Goal: Task Accomplishment & Management: Complete application form

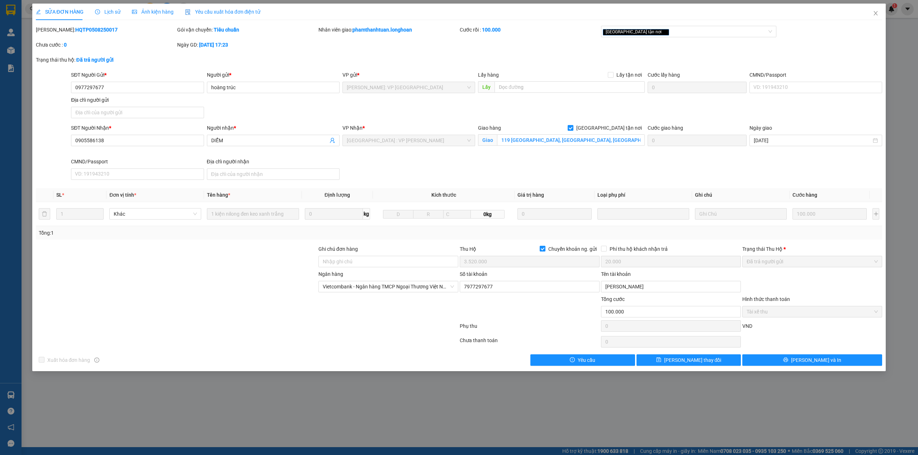
click at [327, 124] on form "SĐT Người Gửi * 0977297677 Người gửi * hoàng trúc VP gửi * [GEOGRAPHIC_DATA]: V…" at bounding box center [459, 127] width 846 height 112
click at [604, 165] on div "SĐT Người Nhận * 0905586138 Người nhận * DIỄM VP Nhận * [GEOGRAPHIC_DATA] : VP …" at bounding box center [477, 153] width 814 height 59
click at [274, 52] on div "Ngày GD: [DATE] 17:23" at bounding box center [246, 48] width 141 height 15
click at [152, 50] on div "Chưa cước : 0" at bounding box center [105, 48] width 141 height 15
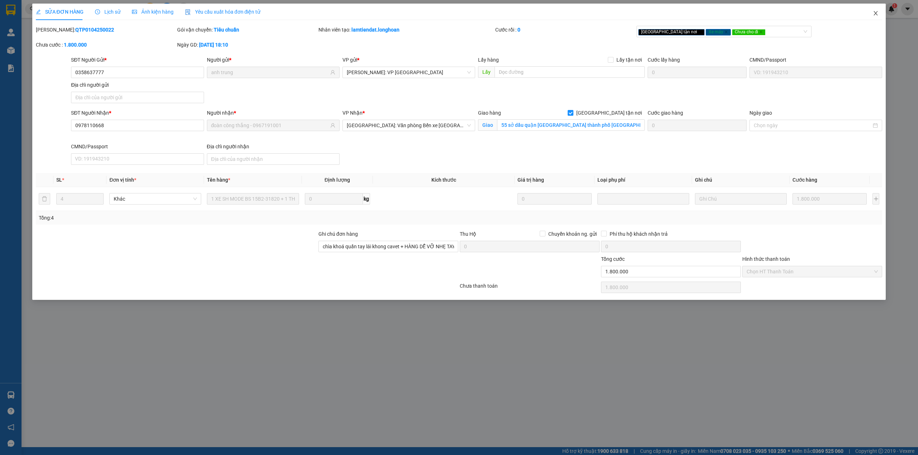
click at [880, 13] on span "Close" at bounding box center [875, 14] width 20 height 20
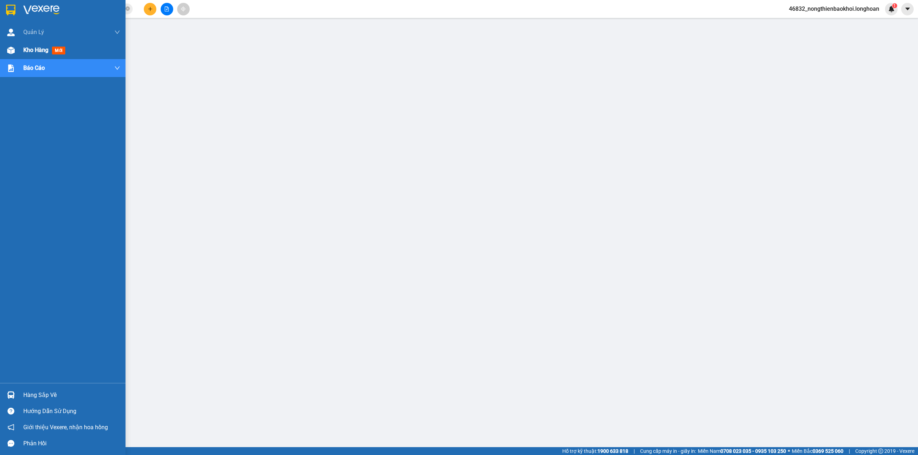
click at [12, 51] on img at bounding box center [11, 51] width 8 height 8
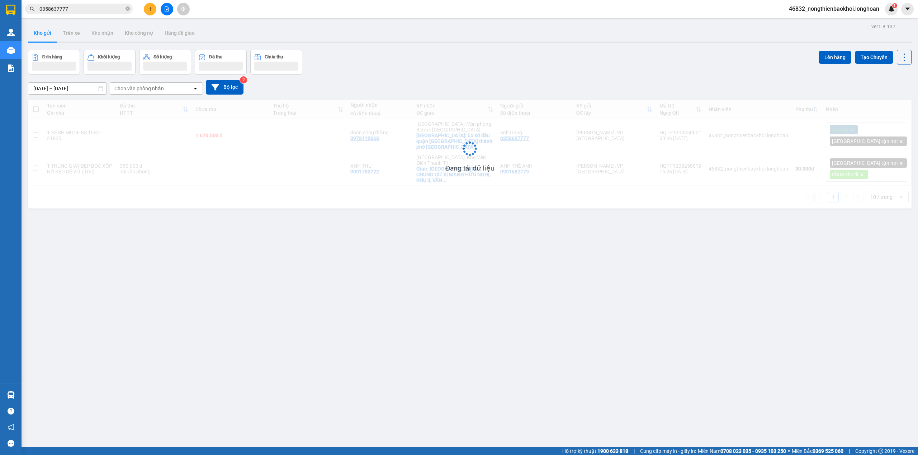
click at [257, 19] on main "ver 1.8.137 Kho gửi Trên xe Kho nhận Kho công nợ Hàng đã giao Đơn hàng Khối lượ…" at bounding box center [459, 223] width 918 height 447
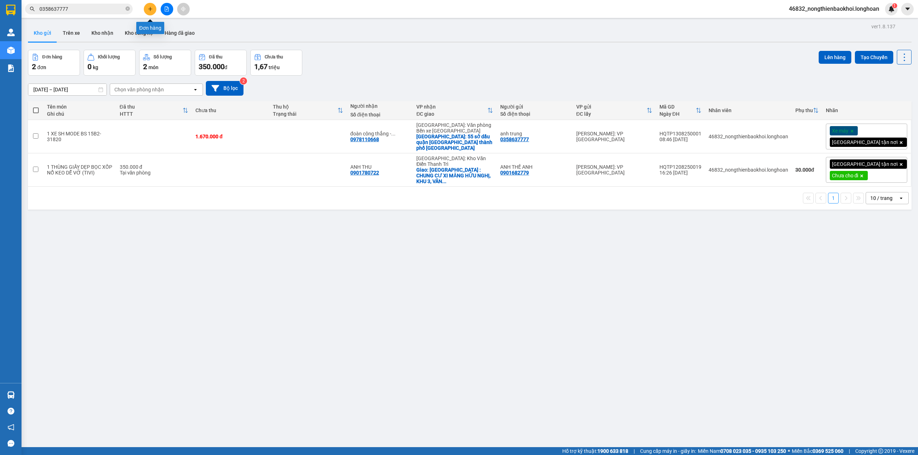
click at [149, 10] on icon "plus" at bounding box center [150, 8] width 5 height 5
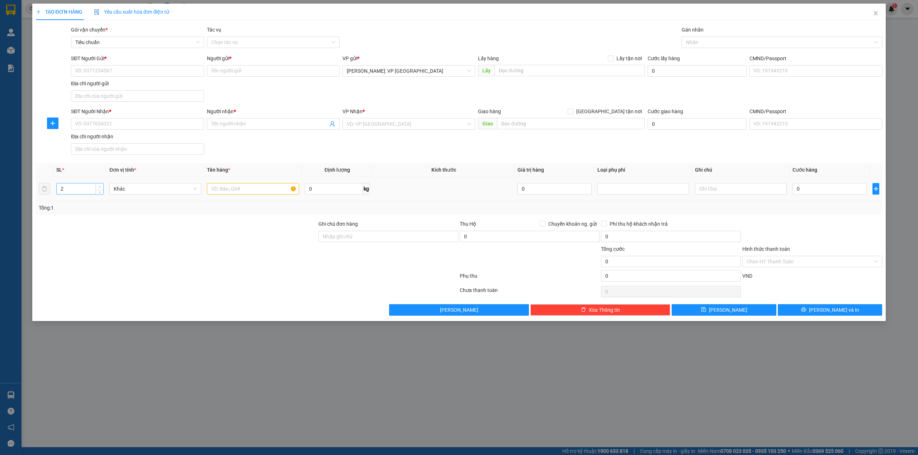
click at [98, 186] on span "up" at bounding box center [99, 187] width 4 height 4
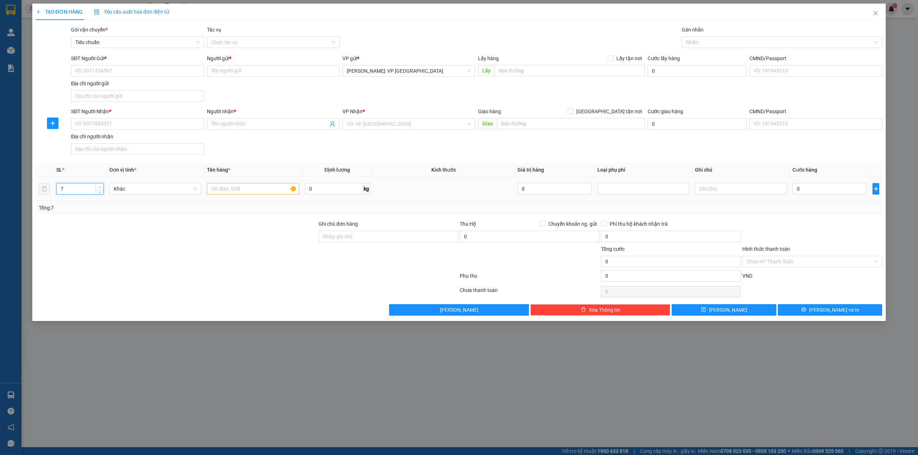
click at [98, 186] on span "up" at bounding box center [99, 187] width 4 height 4
type input "9"
click at [233, 186] on input "text" at bounding box center [253, 188] width 92 height 11
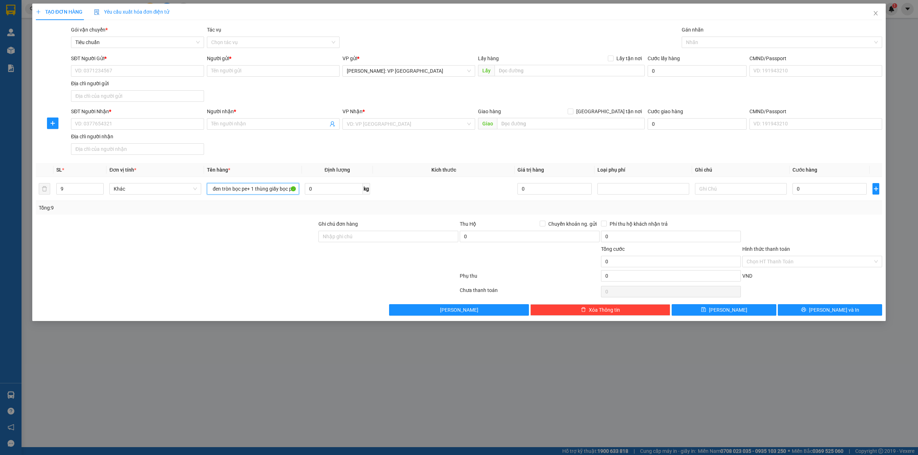
scroll to position [0, 16]
type input "8 kiện đen tròn bọc pe+ 1 thùng giấy bọc pe"
click at [121, 127] on input "SĐT Người Nhận *" at bounding box center [137, 123] width 133 height 11
click at [333, 187] on input "0" at bounding box center [334, 188] width 58 height 11
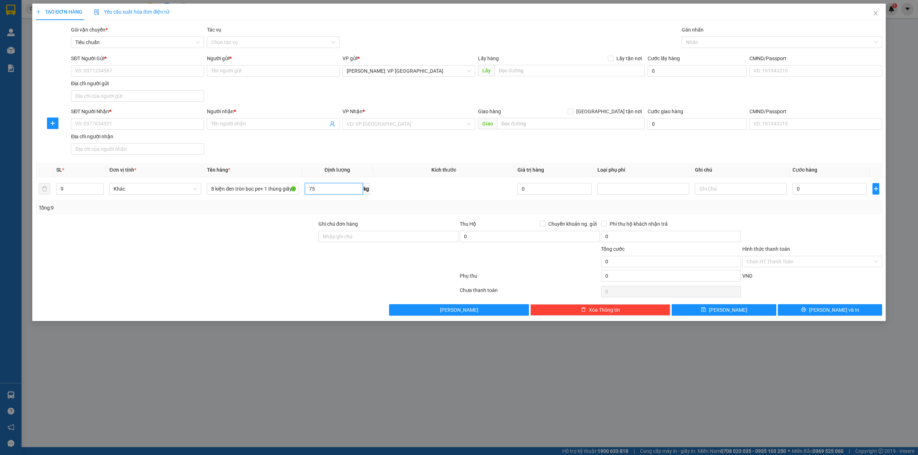
type input "75"
click at [276, 156] on div "SĐT Người Nhận * VD: 0377654321 Người nhận * Tên người nhận VP Nhận * VD: VP Sà…" at bounding box center [477, 133] width 814 height 50
click at [127, 125] on input "SĐT Người Nhận *" at bounding box center [137, 123] width 133 height 11
click at [116, 138] on div "0369769097 - TRANG" at bounding box center [137, 139] width 124 height 8
type input "0369769097"
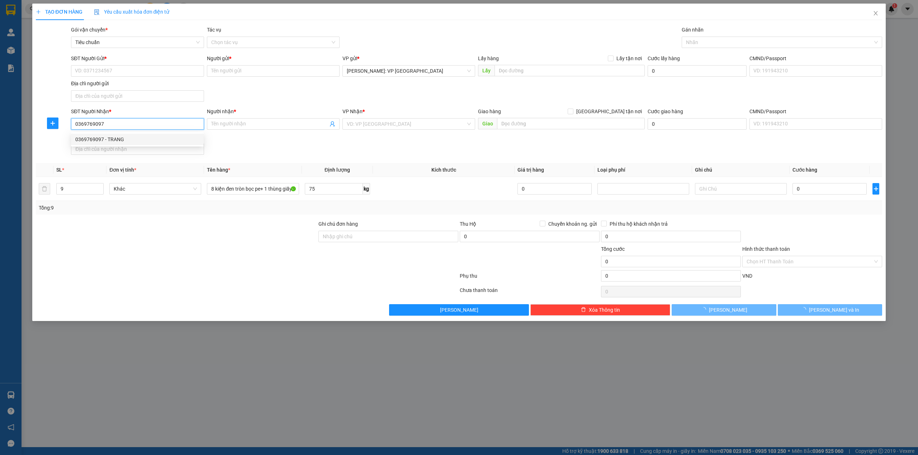
type input "TRANG"
checkbox input "true"
type input "01 TRẦN HƯNG ĐẠO, LỘC THỌ, NHA TRANG"
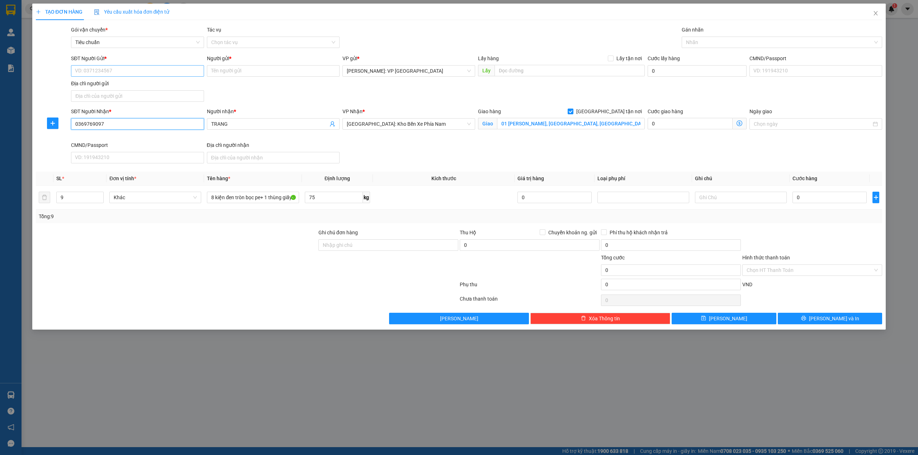
type input "0369769097"
click at [143, 70] on input "SĐT Người Gửi *" at bounding box center [137, 70] width 133 height 11
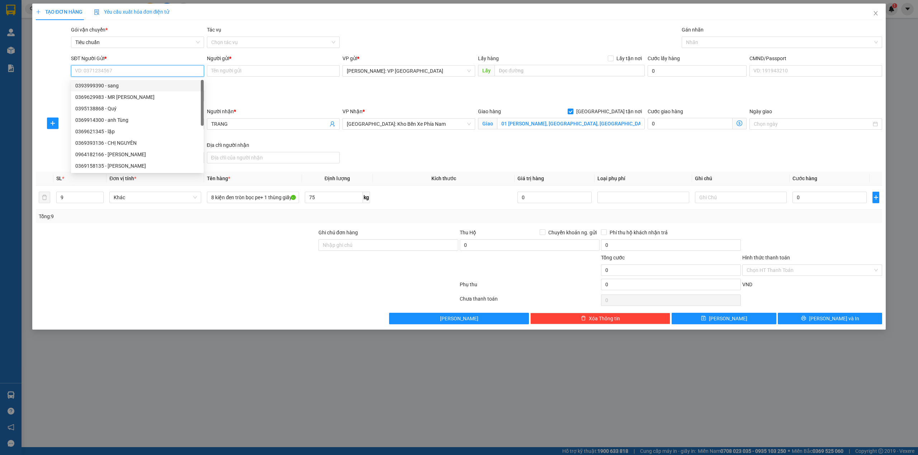
click at [120, 87] on div "0393999390 - sang" at bounding box center [137, 86] width 124 height 8
type input "0393999390"
type input "sang"
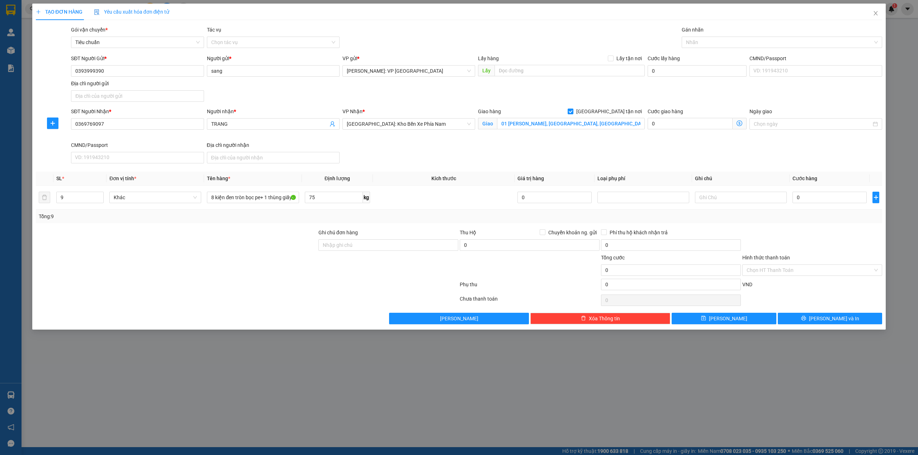
click at [272, 87] on div "SĐT Người Gửi * 0393999390 Người gửi * sang VP gửi * Hồ Chí Minh: VP Quận Tân P…" at bounding box center [477, 79] width 814 height 50
click at [708, 43] on div at bounding box center [778, 42] width 190 height 9
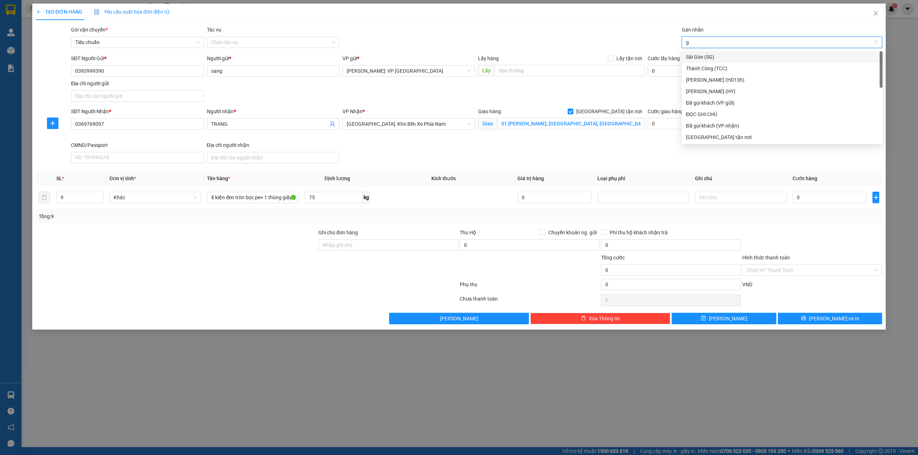
type input "gi"
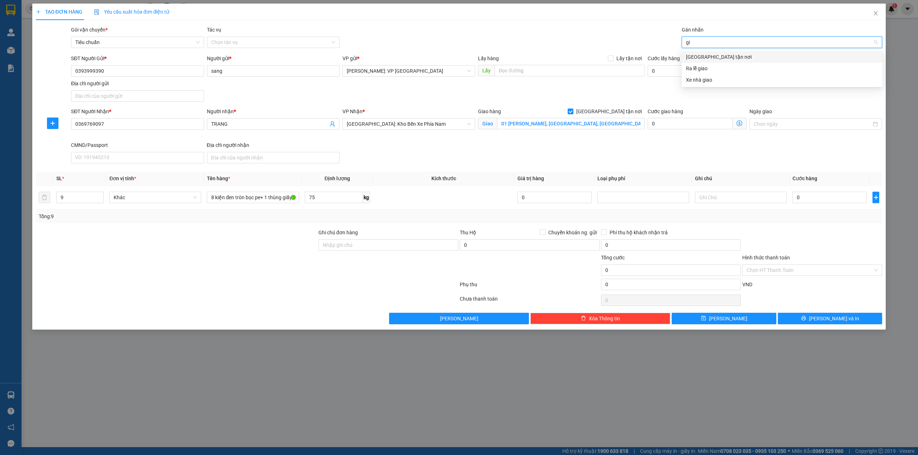
click at [703, 56] on div "[GEOGRAPHIC_DATA] tận nơi" at bounding box center [782, 57] width 192 height 8
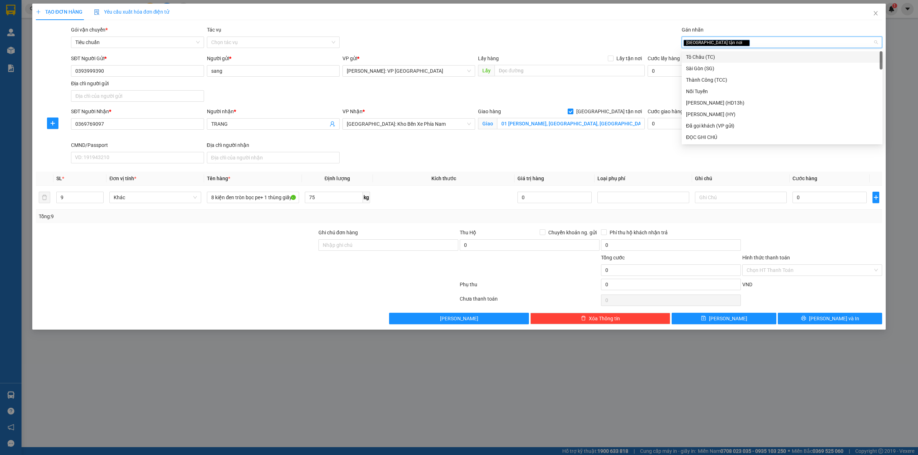
click at [558, 36] on div "Gói vận chuyển * Tiêu chuẩn Tác vụ Chọn tác vụ Gán nhãn Giao tận nơi" at bounding box center [477, 38] width 814 height 25
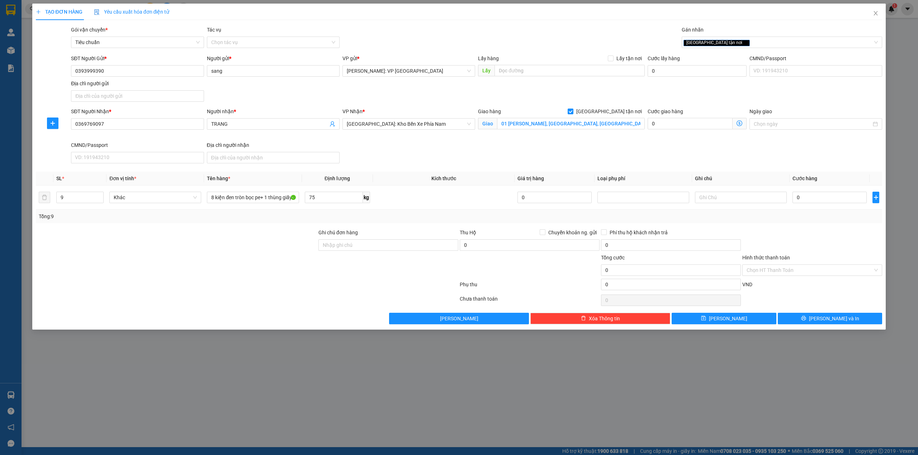
click at [230, 100] on div "SĐT Người Gửi * 0393999390 Người gửi * sang VP gửi * Hồ Chí Minh: VP Quận Tân P…" at bounding box center [477, 79] width 814 height 50
click at [317, 195] on input "75" at bounding box center [334, 197] width 58 height 11
type input "0"
click at [840, 195] on input "0" at bounding box center [829, 197] width 74 height 11
type input "5"
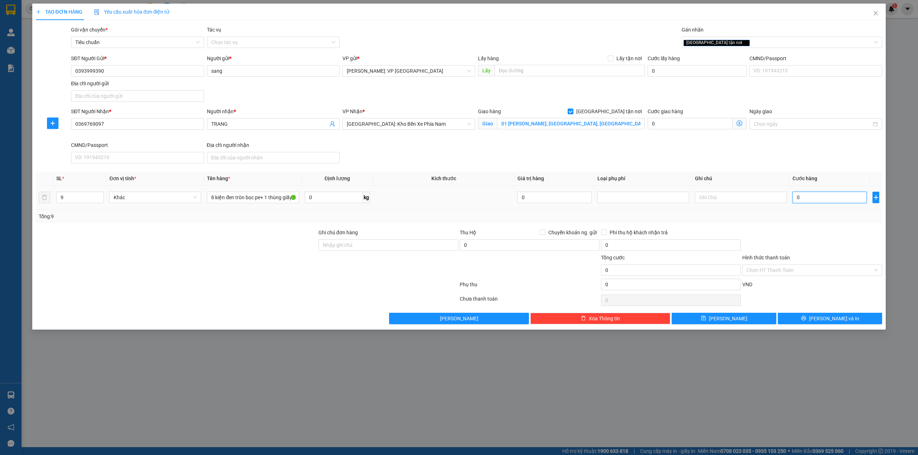
type input "5"
type input "52"
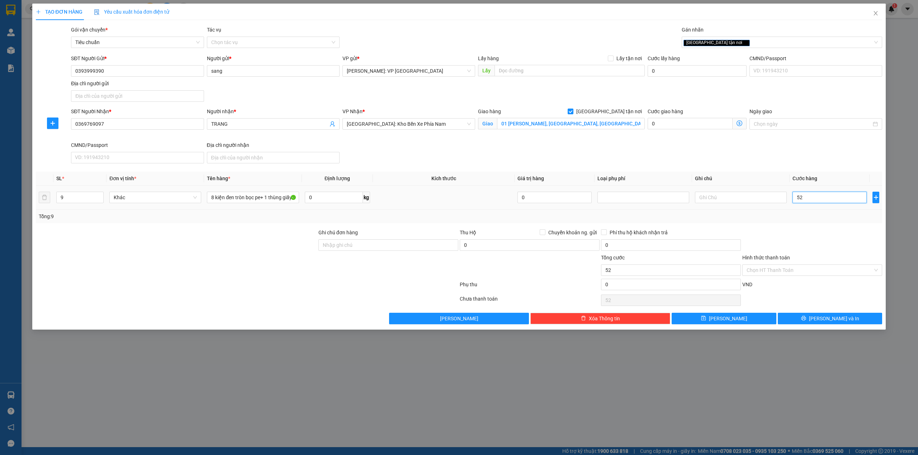
type input "520"
type input "5.200"
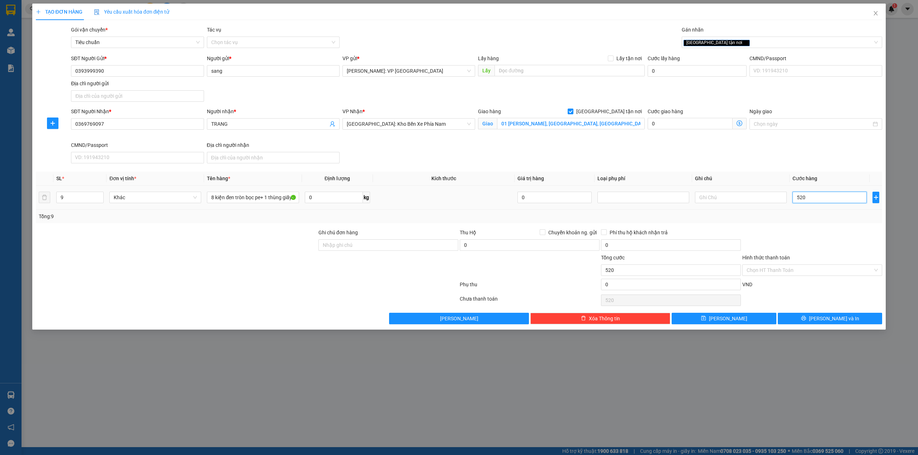
type input "5.200"
type input "52.000"
type input "520.000"
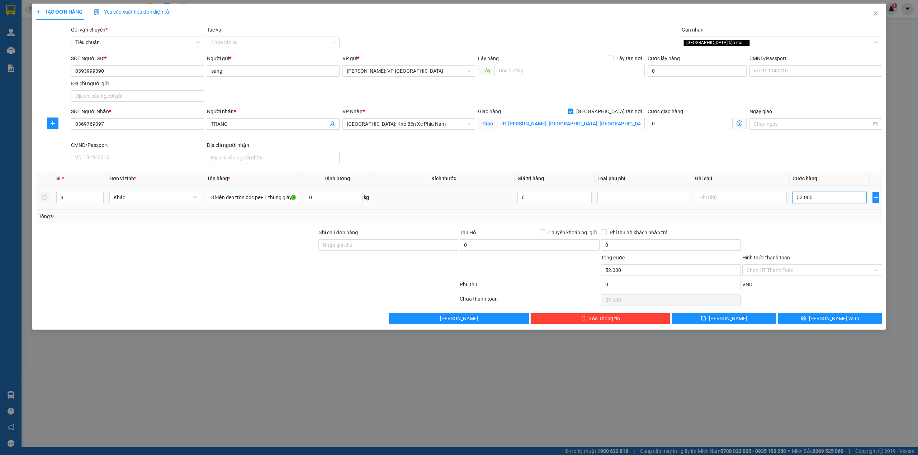
type input "520.000"
click at [513, 145] on div "SĐT Người Nhận * 0369769097 Người nhận * TRANG VP Nhận * Nha Trang: Kho Bến Xe …" at bounding box center [477, 137] width 814 height 59
click at [152, 120] on input "0369769097" at bounding box center [137, 123] width 133 height 11
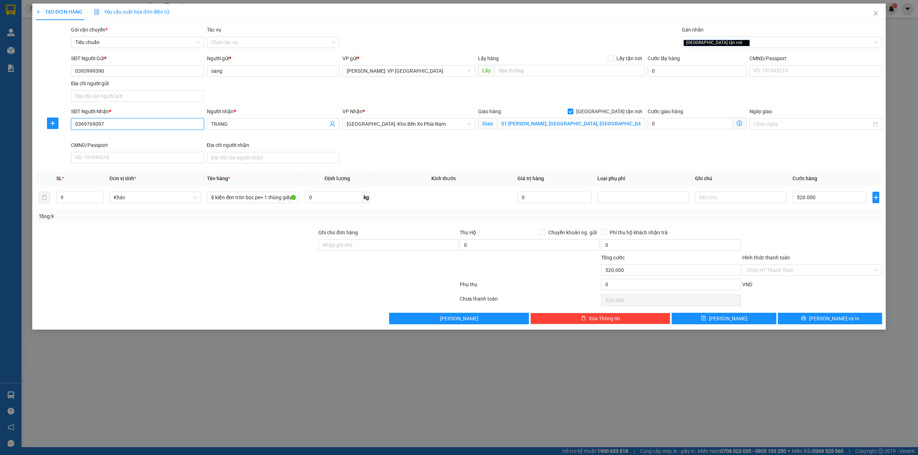
click at [152, 120] on input "0369769097" at bounding box center [137, 123] width 133 height 11
click at [371, 148] on div "SĐT Người Nhận * 0369769097 Người nhận * TRANG VP Nhận * Nha Trang: Kho Bến Xe …" at bounding box center [477, 137] width 814 height 59
click at [806, 321] on icon "printer" at bounding box center [803, 318] width 5 height 5
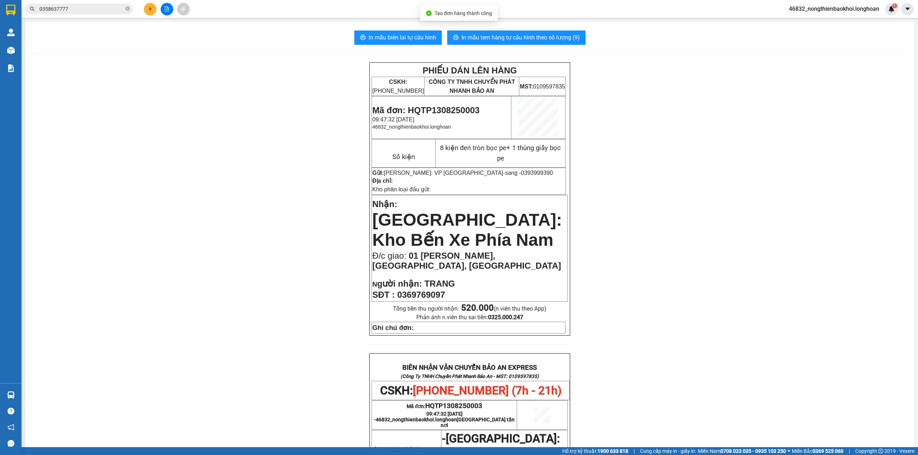
click at [299, 165] on div "PHIẾU DÁN LÊN HÀNG CSKH: 1900.06.88.33 CÔNG TY TNHH CHUYỂN PHÁT NHANH BẢO AN MS…" at bounding box center [469, 397] width 871 height 671
click at [427, 40] on span "In mẫu biên lai tự cấu hình" at bounding box center [401, 37] width 67 height 9
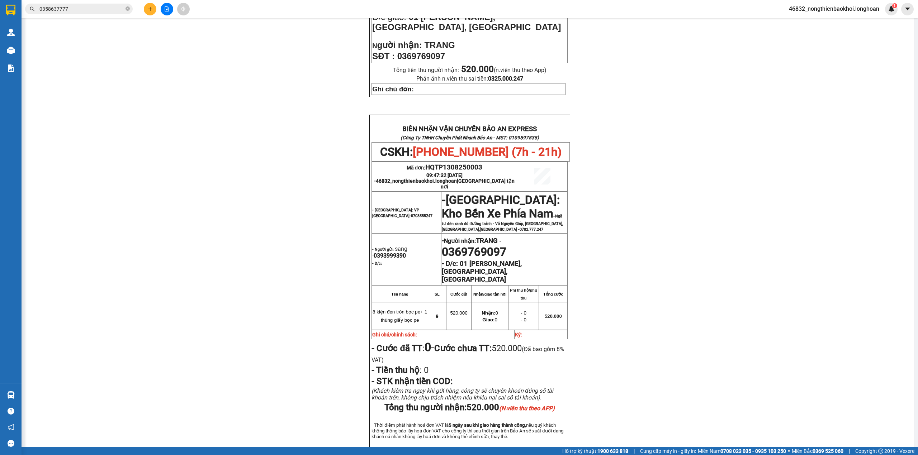
scroll to position [287, 0]
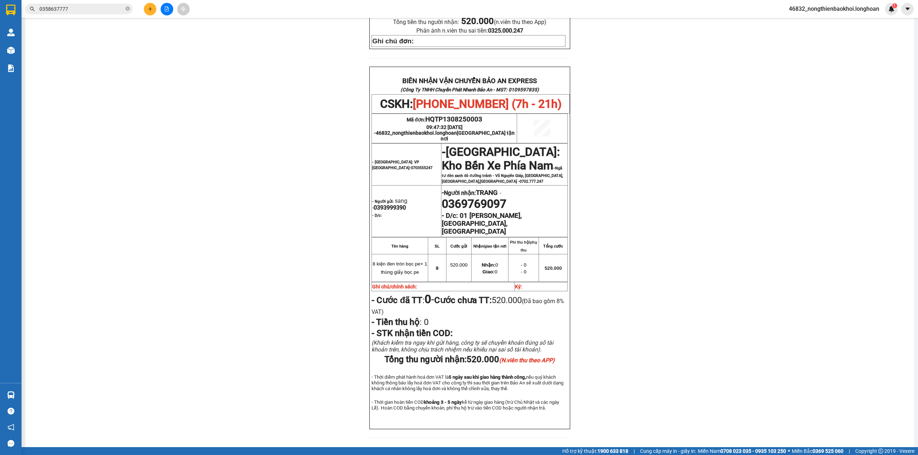
click at [268, 222] on div "PHIẾU DÁN LÊN HÀNG CSKH: 1900.06.88.33 CÔNG TY TNHH CHUYỂN PHÁT NHANH BẢO AN MS…" at bounding box center [469, 111] width 871 height 671
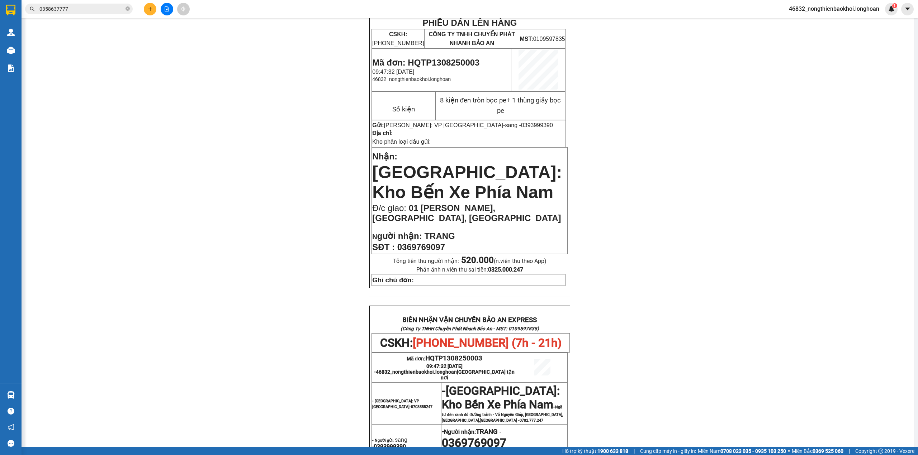
scroll to position [0, 0]
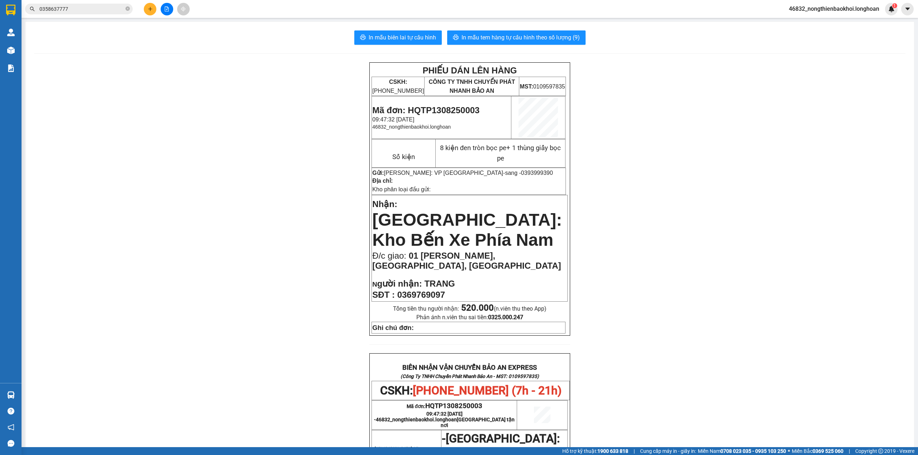
click at [284, 211] on div "PHIẾU DÁN LÊN HÀNG CSKH: 1900.06.88.33 CÔNG TY TNHH CHUYỂN PHÁT NHANH BẢO AN MS…" at bounding box center [469, 397] width 871 height 671
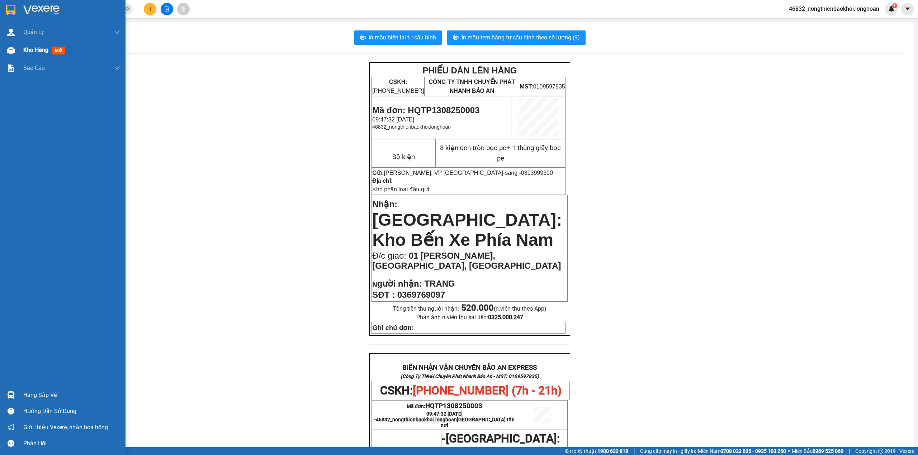
click at [19, 51] on div "Kho hàng mới" at bounding box center [62, 50] width 125 height 18
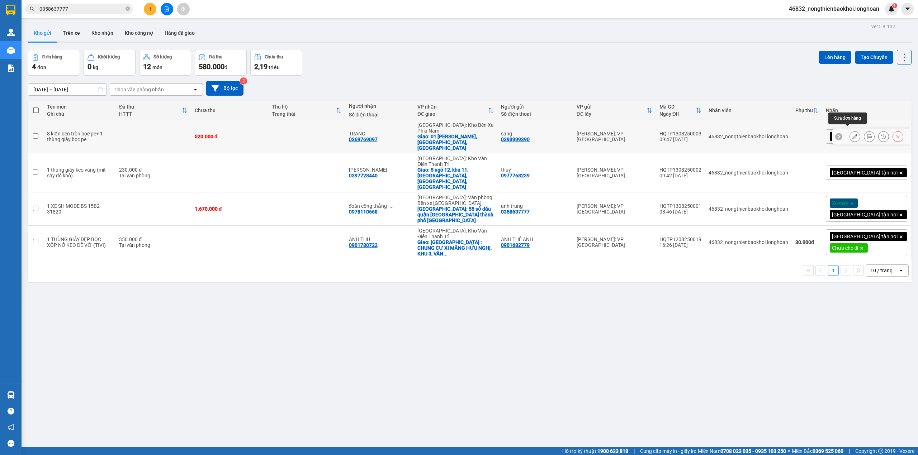
click at [849, 131] on button at bounding box center [854, 136] width 10 height 13
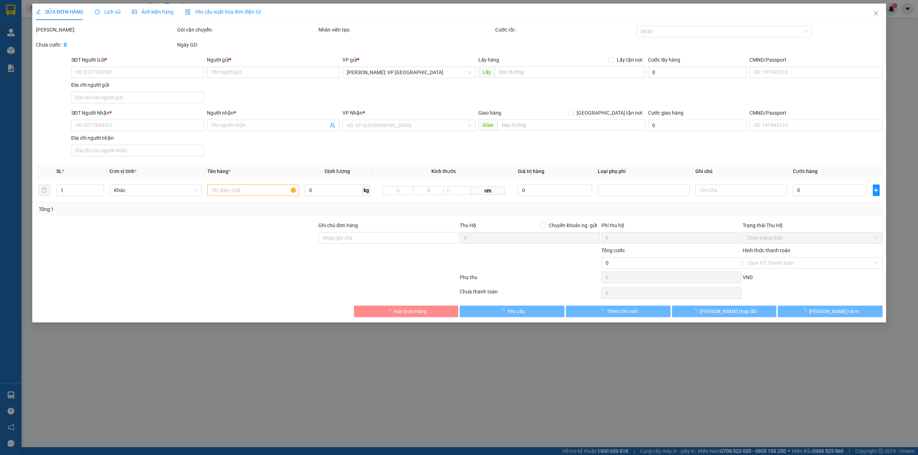
type input "0393999390"
type input "sang"
type input "0369769097"
type input "TRANG"
checkbox input "true"
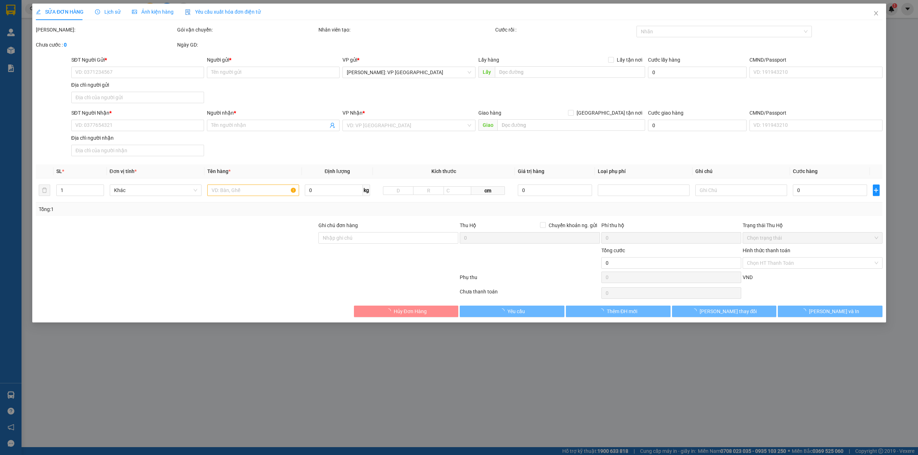
type input "01 TRẦN HƯNG ĐẠO, LỘC THỌ, NHA TRANG"
type input "520.000"
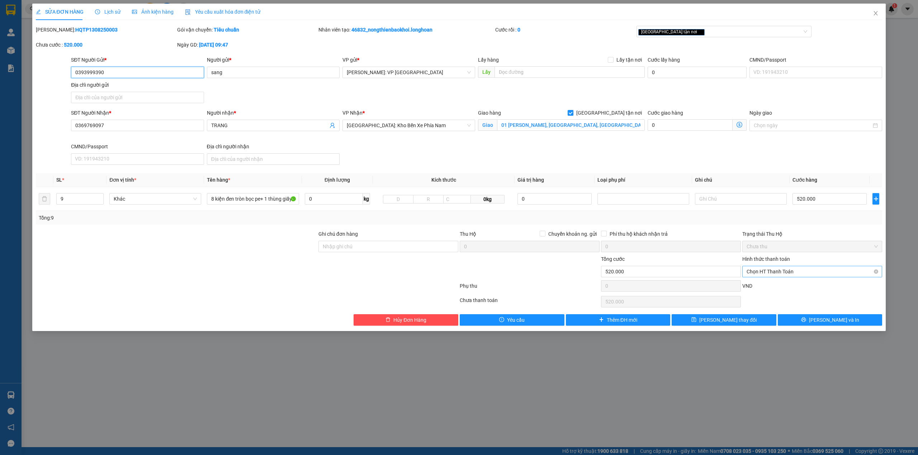
click at [832, 271] on span "Chọn HT Thanh Toán" at bounding box center [811, 271] width 131 height 11
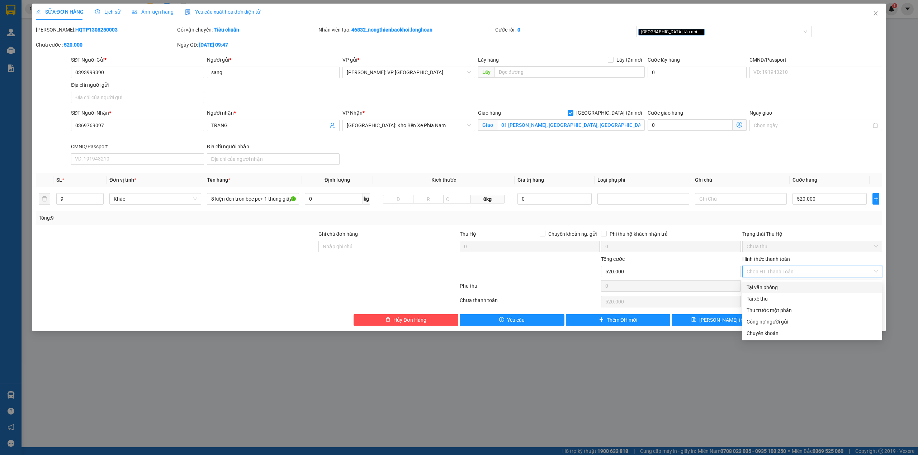
click at [792, 291] on div "Tại văn phòng" at bounding box center [812, 287] width 140 height 11
type input "0"
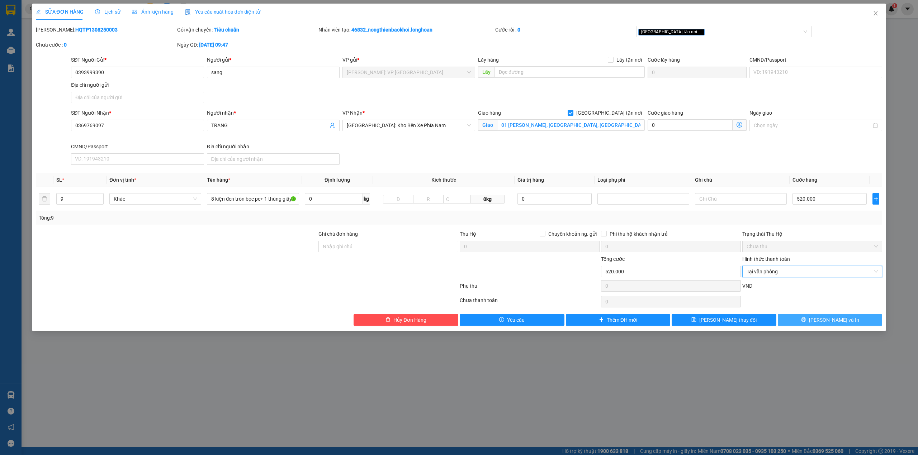
click at [822, 325] on button "[PERSON_NAME] và In" at bounding box center [829, 319] width 105 height 11
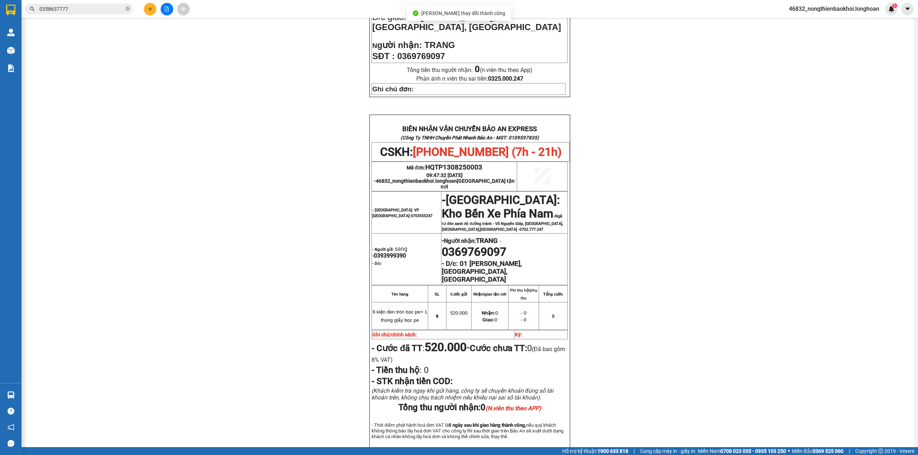
scroll to position [287, 0]
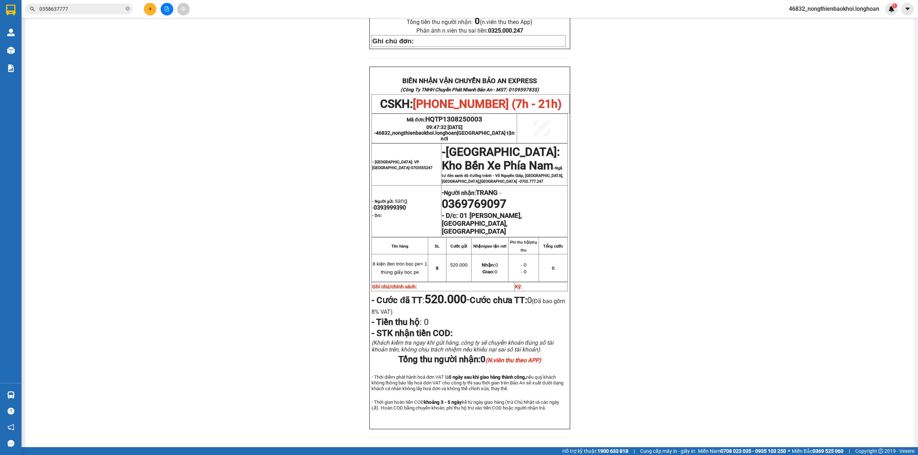
click at [343, 265] on div "PHIẾU DÁN LÊN HÀNG CSKH: 1900.06.88.33 CÔNG TY TNHH CHUYỂN PHÁT NHANH BẢO AN MS…" at bounding box center [469, 111] width 871 height 671
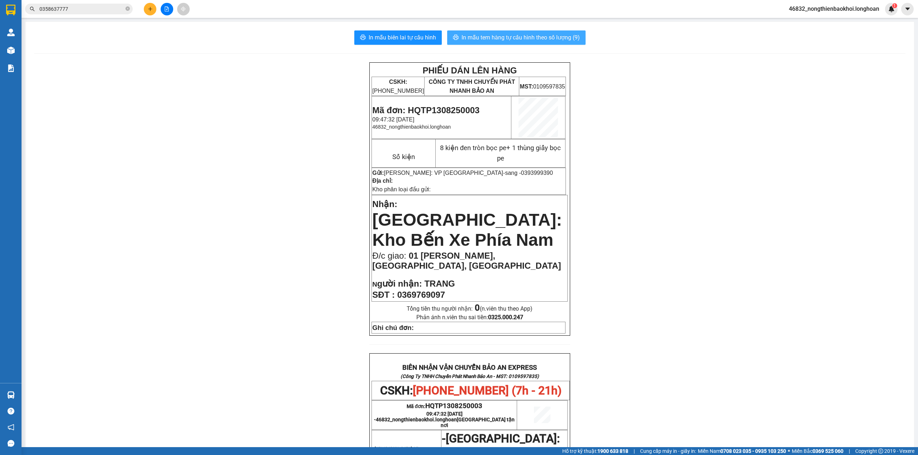
click at [531, 34] on span "In mẫu tem hàng tự cấu hình theo số lượng (9)" at bounding box center [520, 37] width 118 height 9
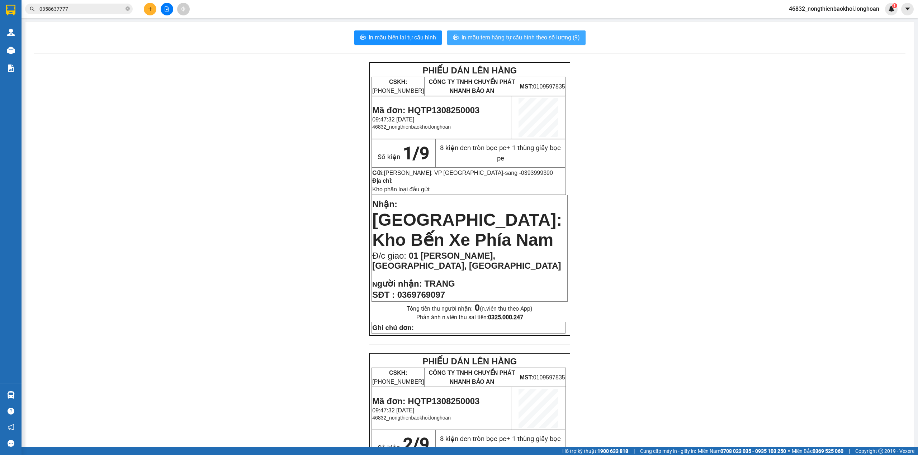
click at [531, 34] on span "In mẫu tem hàng tự cấu hình theo số lượng (9)" at bounding box center [520, 37] width 118 height 9
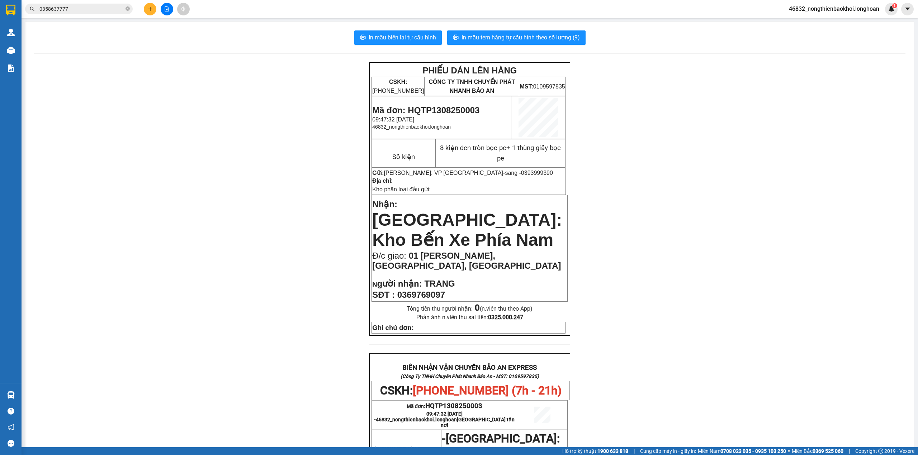
drag, startPoint x: 157, startPoint y: 273, endPoint x: 157, endPoint y: 267, distance: 5.7
click at [157, 271] on div "PHIẾU DÁN LÊN HÀNG CSKH: 1900.06.88.33 CÔNG TY TNHH CHUYỂN PHÁT NHANH BẢO AN MS…" at bounding box center [469, 397] width 871 height 671
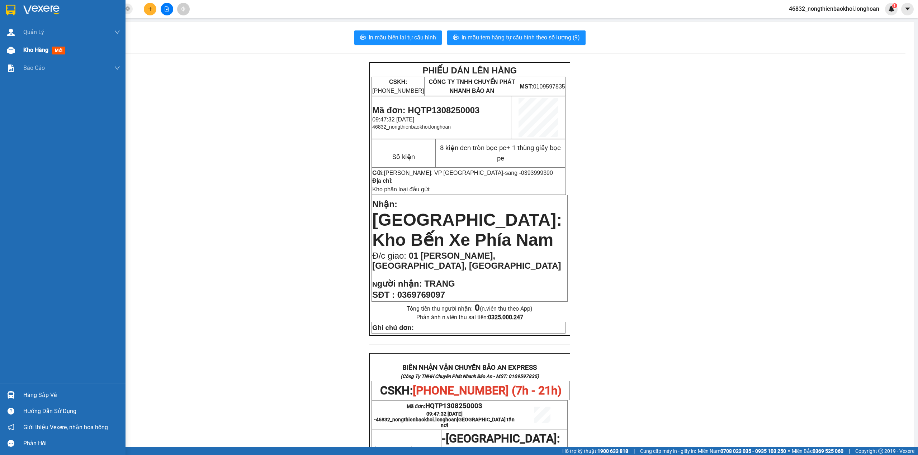
click at [0, 51] on div "Kho hàng mới" at bounding box center [62, 50] width 125 height 18
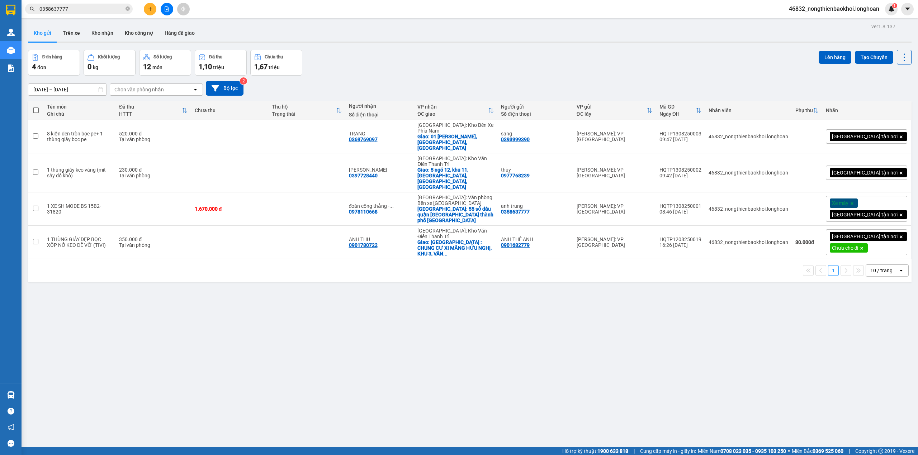
click at [373, 51] on div "Đơn hàng 4 đơn Khối lượng 0 kg Số lượng 12 món Đã thu 1,10 triệu Chưa thu 1,67 …" at bounding box center [469, 63] width 883 height 26
click at [243, 332] on div "ver 1.8.137 Kho gửi Trên xe Kho nhận Kho công nợ Hàng đã giao Đơn hàng 4 đơn Kh…" at bounding box center [469, 249] width 889 height 455
click at [393, 58] on div "Đơn hàng 4 đơn Khối lượng 0 kg Số lượng 12 món Đã thu 1,10 triệu Chưa thu 1,67 …" at bounding box center [469, 63] width 883 height 26
click at [433, 54] on div "Đơn hàng 4 đơn Khối lượng 0 kg Số lượng 12 món Đã thu 1,10 triệu Chưa thu 1,67 …" at bounding box center [469, 63] width 883 height 26
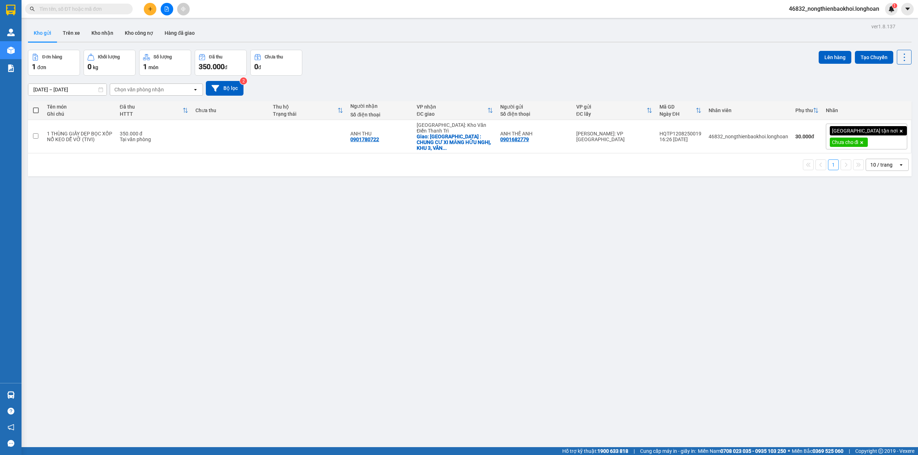
click at [95, 4] on span at bounding box center [79, 9] width 108 height 11
click at [95, 7] on input "text" at bounding box center [81, 9] width 85 height 8
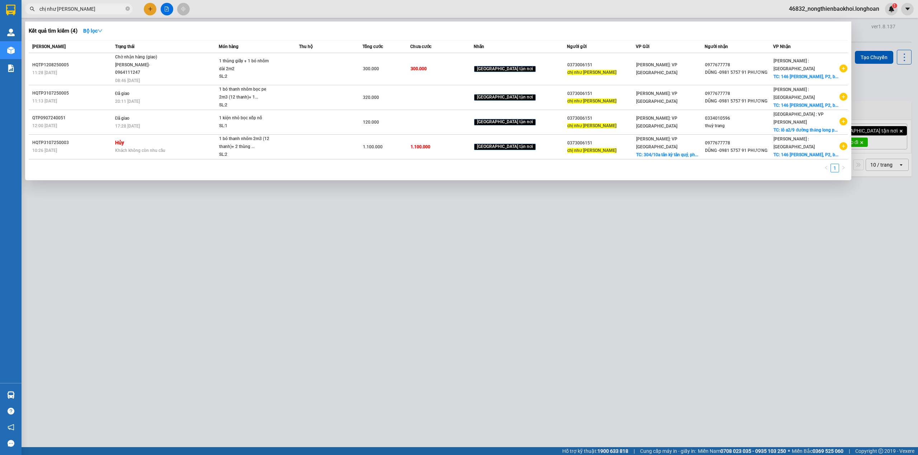
type input "chị như cty bách châu"
click at [401, 257] on div at bounding box center [459, 227] width 918 height 455
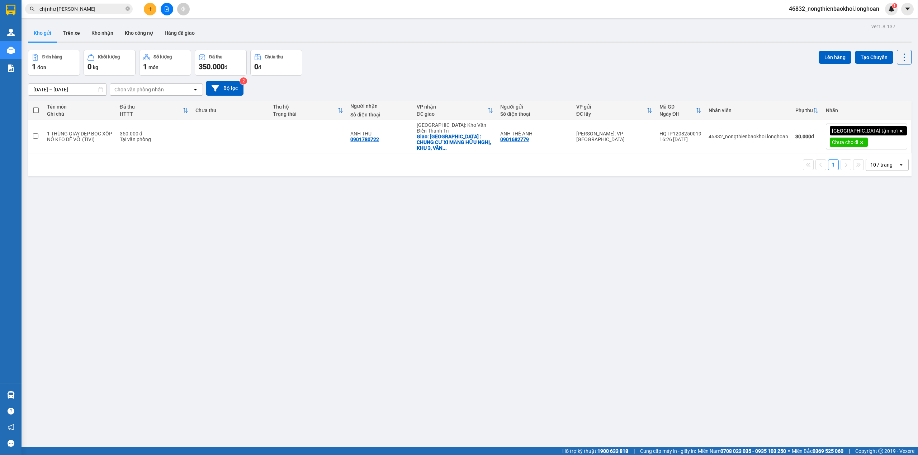
click at [442, 242] on div "ver 1.8.137 Kho gửi Trên xe Kho nhận Kho công nợ Hàng đã giao Đơn hàng 1 đơn Kh…" at bounding box center [469, 249] width 889 height 455
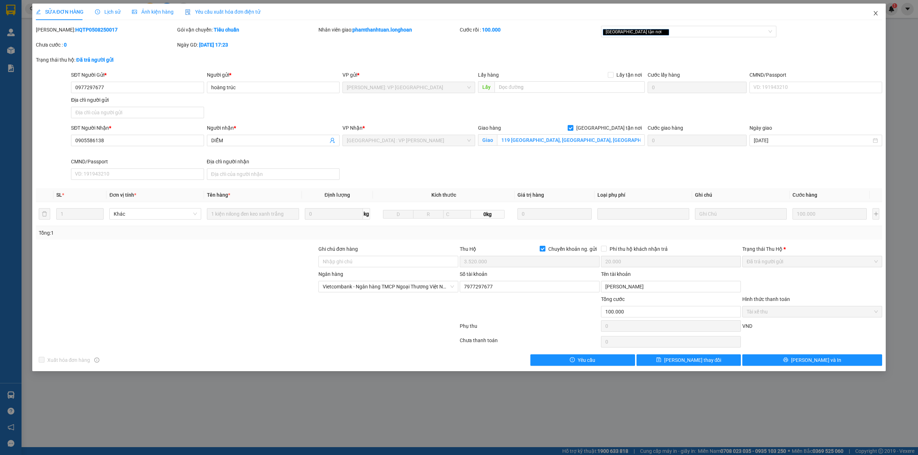
click at [880, 14] on span "Close" at bounding box center [875, 14] width 20 height 20
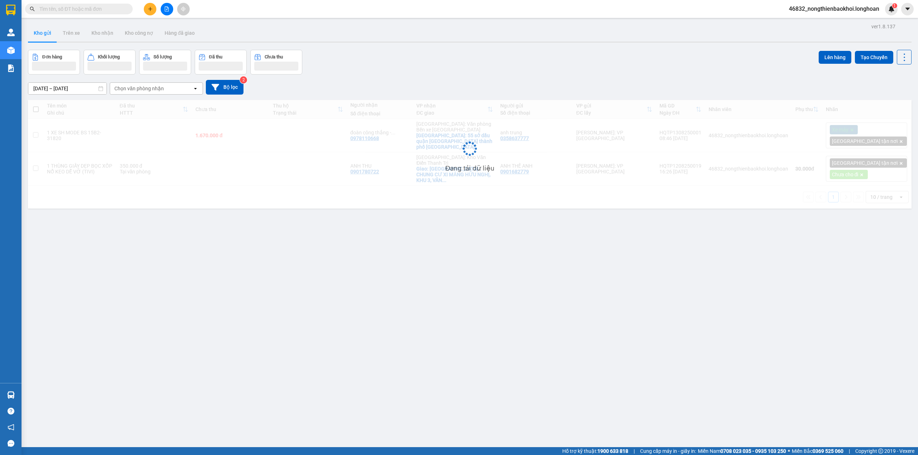
click at [392, 82] on div "15/07/2025 – 13/08/2025 Press the down arrow key to interact with the calendar …" at bounding box center [469, 87] width 883 height 15
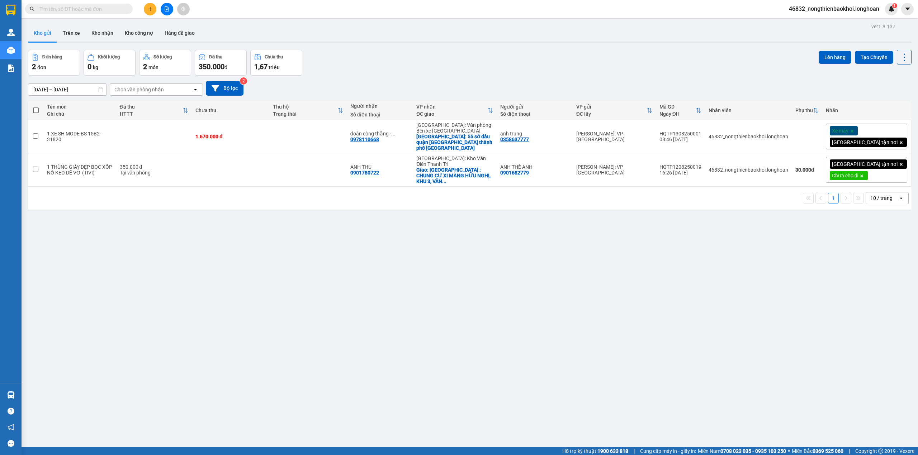
click at [401, 289] on div "ver 1.8.137 Kho gửi Trên xe Kho nhận Kho công nợ Hàng đã giao Đơn hàng 2 đơn Kh…" at bounding box center [469, 249] width 889 height 455
click at [254, 242] on div "ver 1.8.137 Kho gửi Trên xe Kho nhận Kho công nợ Hàng đã giao Đơn hàng 2 đơn Kh…" at bounding box center [469, 249] width 889 height 455
click at [344, 52] on div "Đơn hàng 2 đơn Khối lượng 0 kg Số lượng 2 món Đã thu 350.000 đ Chưa thu 1,67 tr…" at bounding box center [469, 63] width 883 height 26
drag, startPoint x: 372, startPoint y: 137, endPoint x: 365, endPoint y: 287, distance: 150.7
click at [371, 252] on div "ver 1.8.137 Kho gửi Trên xe Kho nhận Kho công nợ Hàng đã giao Đơn hàng 2 đơn Kh…" at bounding box center [469, 249] width 889 height 455
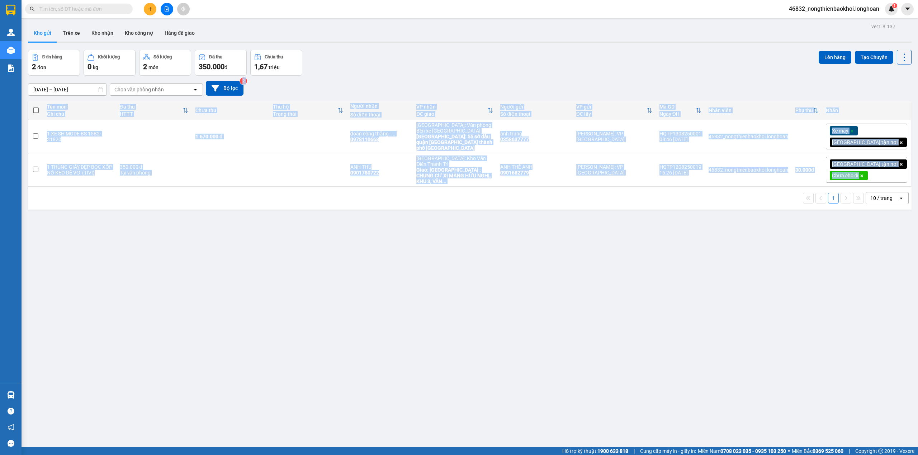
click at [330, 200] on div "1 10 / trang open" at bounding box center [469, 198] width 883 height 23
drag, startPoint x: 357, startPoint y: 55, endPoint x: 404, endPoint y: 263, distance: 213.2
click at [404, 263] on div "ver 1.8.137 Kho gửi Trên xe Kho nhận Kho công nợ Hàng đã giao Đơn hàng 2 đơn Kh…" at bounding box center [469, 249] width 889 height 455
click at [376, 267] on div "ver 1.8.137 Kho gửi Trên xe Kho nhận Kho công nợ Hàng đã giao Đơn hàng 2 đơn Kh…" at bounding box center [469, 249] width 889 height 455
click at [405, 84] on div "15/07/2025 – 13/08/2025 Press the down arrow key to interact with the calendar …" at bounding box center [469, 88] width 883 height 15
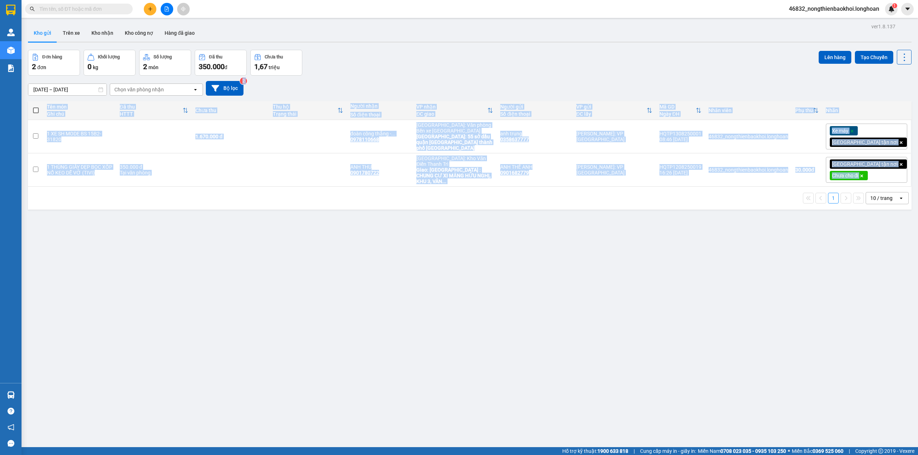
drag, startPoint x: 390, startPoint y: 205, endPoint x: 389, endPoint y: 66, distance: 139.1
click at [389, 66] on div "ver 1.8.137 Kho gửi Trên xe Kho nhận Kho công nợ Hàng đã giao Đơn hàng 2 đơn Kh…" at bounding box center [469, 249] width 889 height 455
click at [380, 73] on div "Đơn hàng 2 đơn Khối lượng 0 kg Số lượng 2 món Đã thu 350.000 đ Chưa thu 1,67 tr…" at bounding box center [469, 63] width 883 height 26
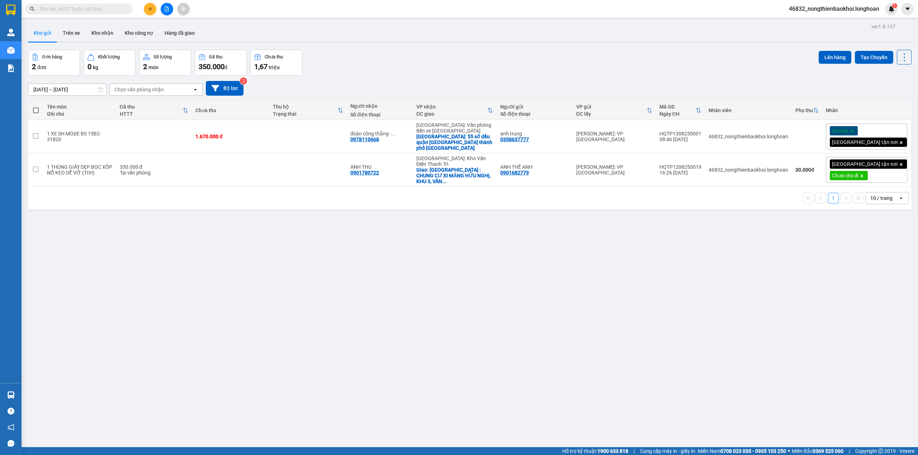
drag, startPoint x: 351, startPoint y: 270, endPoint x: 297, endPoint y: 251, distance: 57.1
click at [351, 270] on div "ver 1.8.137 Kho gửi Trên xe Kho nhận Kho công nợ Hàng đã giao Đơn hàng 2 đơn Kh…" at bounding box center [469, 249] width 889 height 455
click at [151, 12] on button at bounding box center [150, 9] width 13 height 13
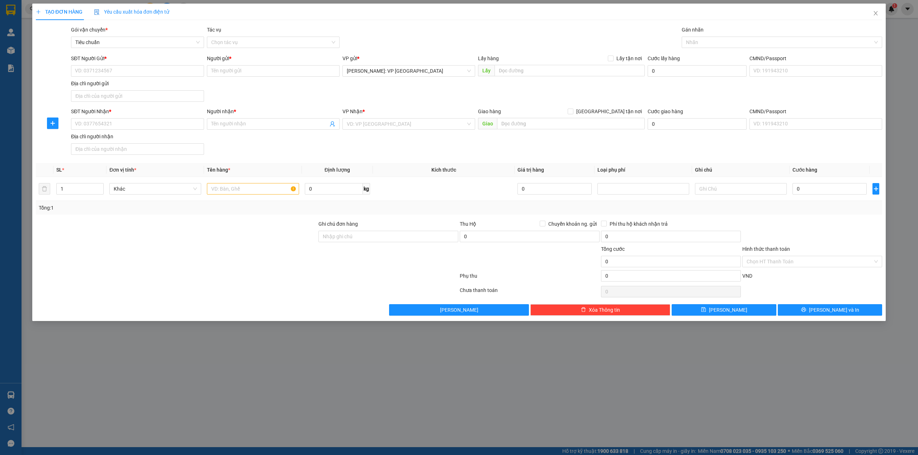
click at [270, 152] on div "SĐT Người Nhận * VD: 0377654321 Người nhận * Tên người nhận VP Nhận * VD: VP Sà…" at bounding box center [477, 133] width 814 height 50
click at [217, 192] on input "text" at bounding box center [253, 188] width 92 height 11
type input "1 thùng giấy keo vàng ()"
click at [122, 69] on input "SĐT Người Gửi *" at bounding box center [137, 70] width 133 height 11
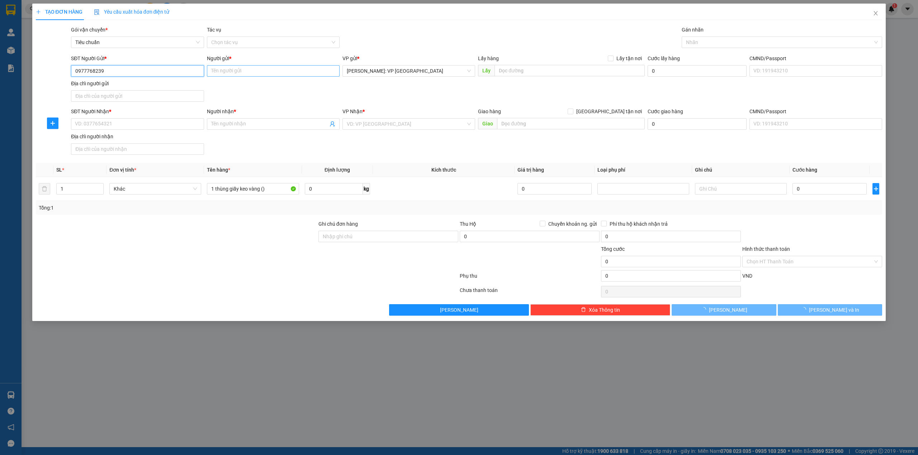
type input "0977768239"
click at [216, 75] on input "Người gửi *" at bounding box center [273, 70] width 133 height 11
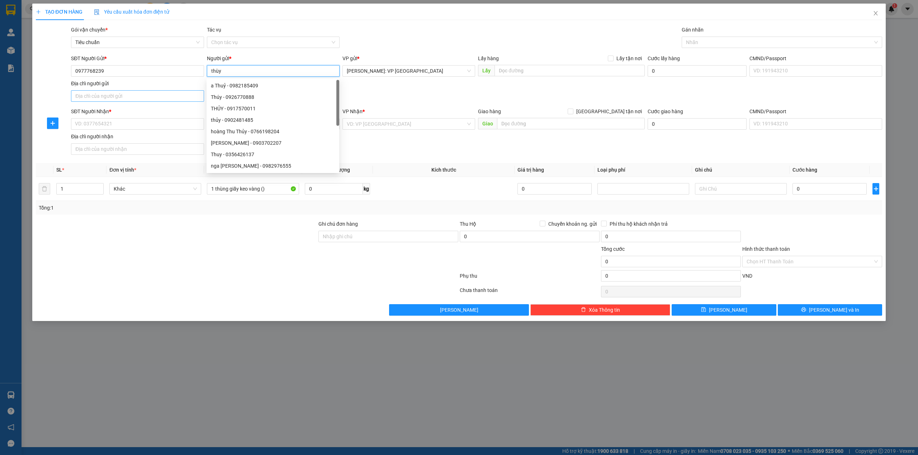
type input "thùy"
click at [148, 95] on input "Địa chỉ người gửi" at bounding box center [137, 95] width 133 height 11
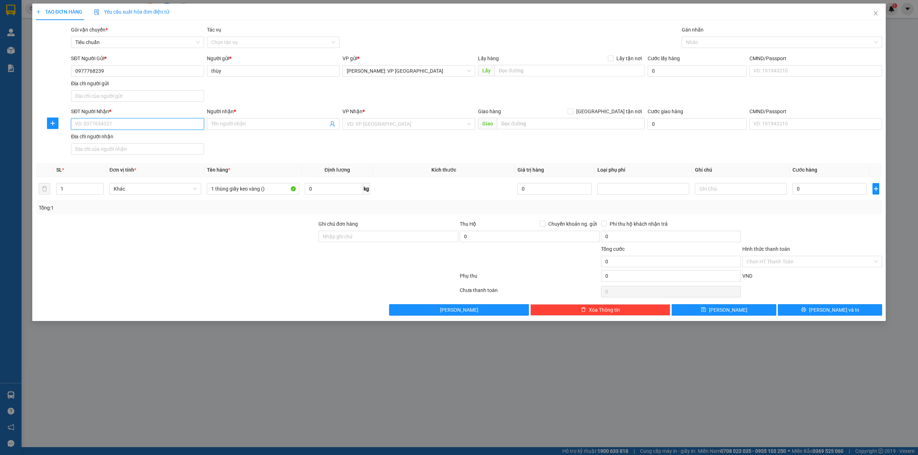
click at [115, 125] on input "SĐT Người Nhận *" at bounding box center [137, 123] width 133 height 11
click at [240, 127] on input "Người nhận *" at bounding box center [269, 124] width 117 height 8
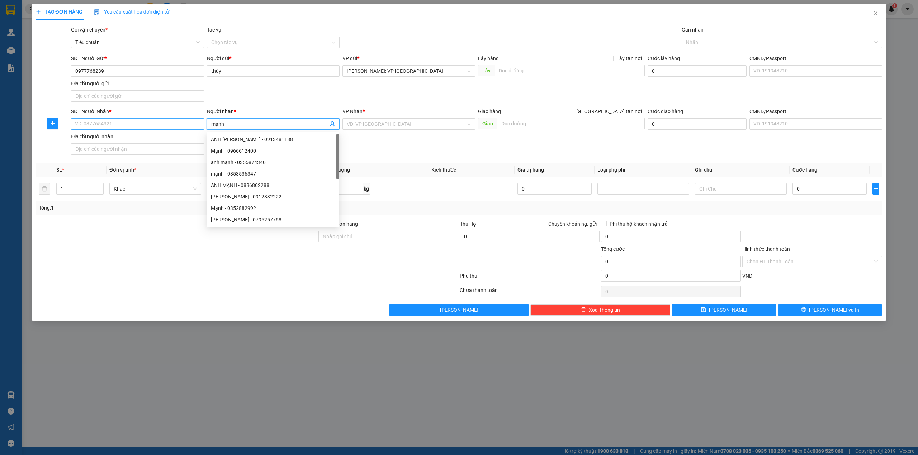
type input "mạnh"
click at [162, 127] on input "SĐT Người Nhận *" at bounding box center [137, 123] width 133 height 11
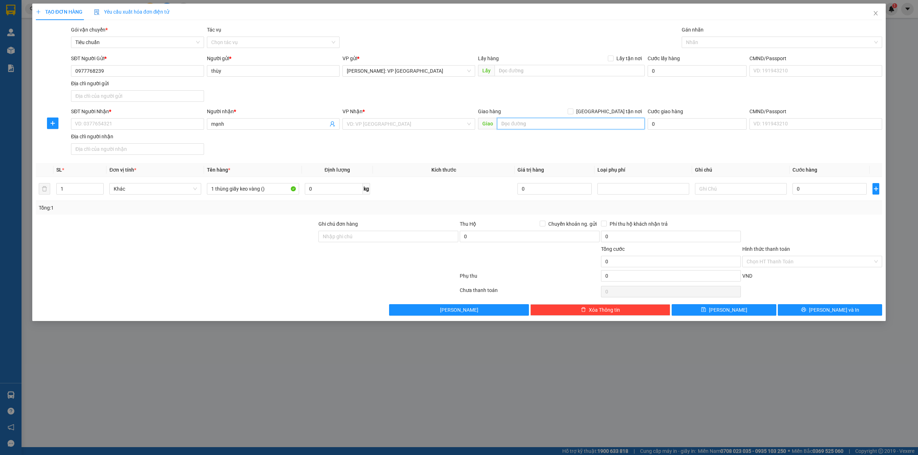
click at [532, 125] on input "text" at bounding box center [571, 123] width 148 height 11
type input "5 ngõ 12, khu 11, kim sơn, tân bình, tp. hải dương"
click at [572, 112] on input "[GEOGRAPHIC_DATA] tận nơi" at bounding box center [569, 111] width 5 height 5
checkbox input "true"
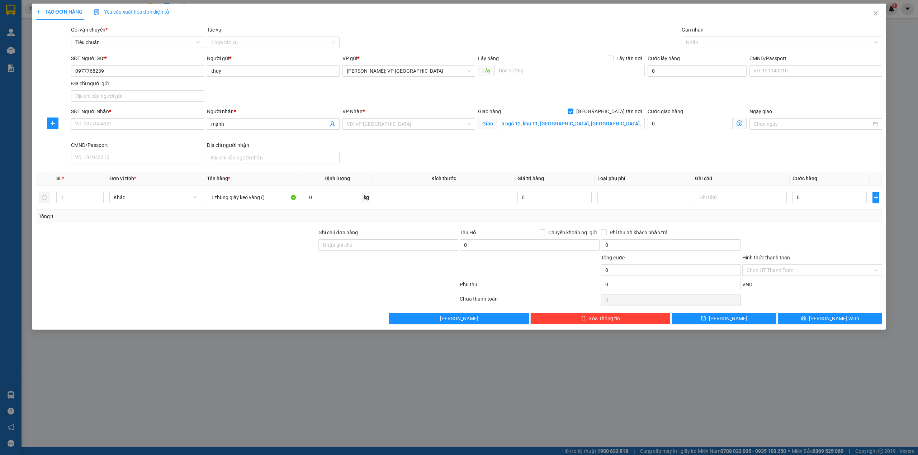
drag, startPoint x: 495, startPoint y: 104, endPoint x: 502, endPoint y: 102, distance: 7.7
click at [495, 103] on div "SĐT Người Gửi * 0977768239 Người gửi * thùy VP gửi * Hồ Chí Minh: VP Quận Tân P…" at bounding box center [477, 79] width 814 height 50
click at [750, 42] on div at bounding box center [778, 42] width 190 height 9
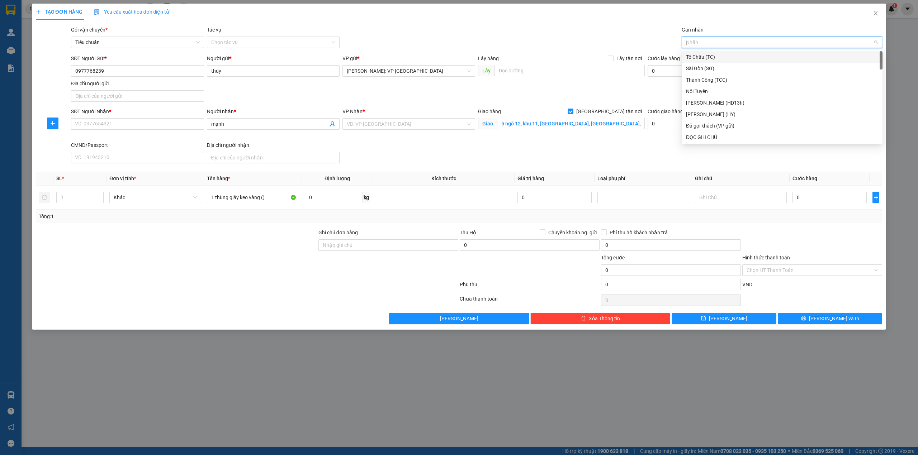
type input "gi"
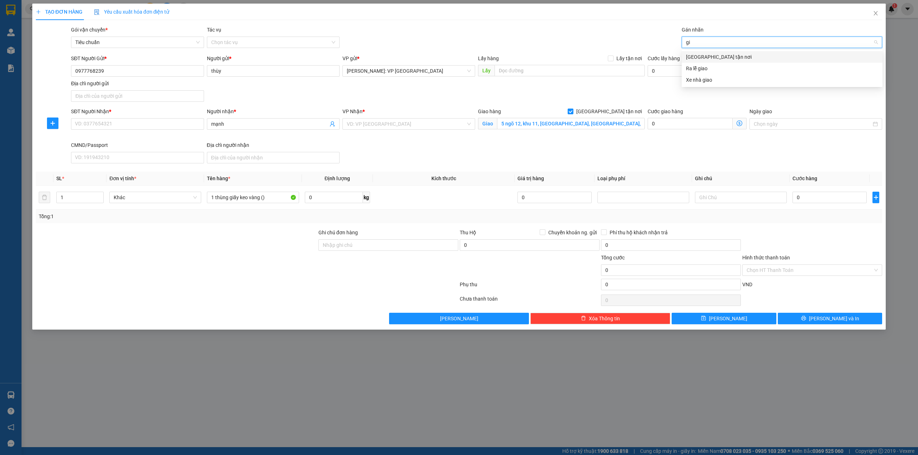
click at [750, 51] on div "[GEOGRAPHIC_DATA] tận nơi" at bounding box center [781, 56] width 201 height 11
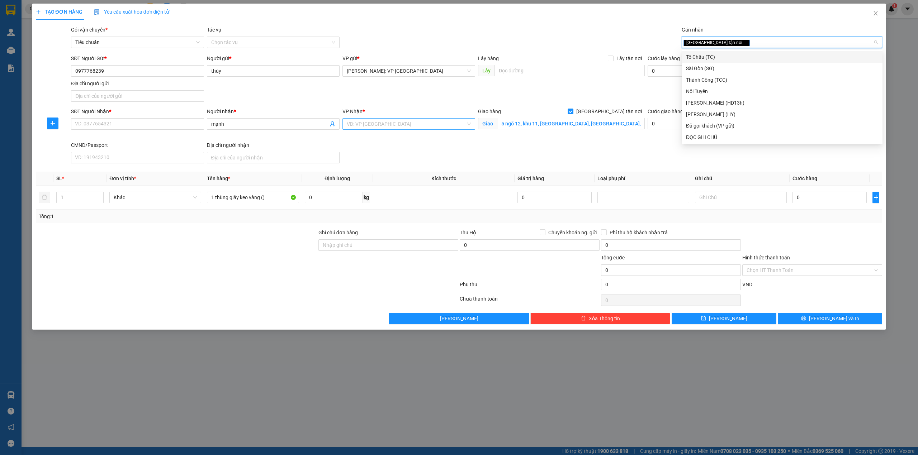
click at [364, 121] on input "search" at bounding box center [406, 124] width 119 height 11
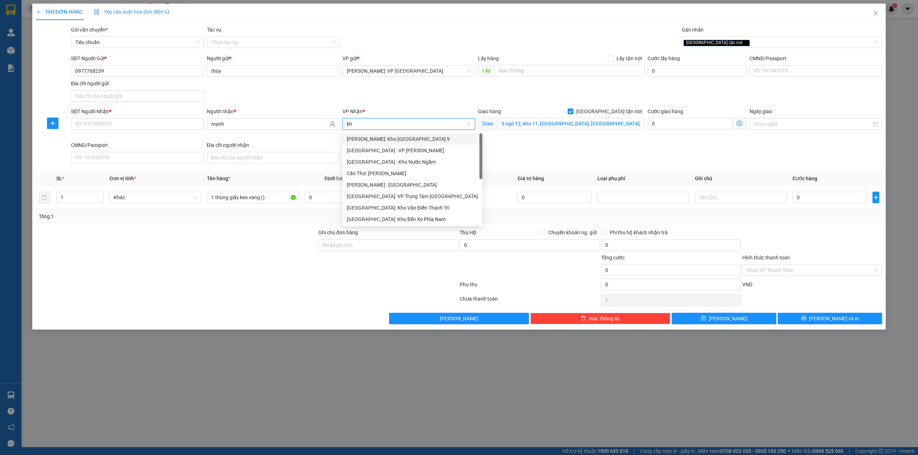
type input "kho"
click at [405, 180] on div "Hà Nội: Kho Văn Điển Thanh Trì" at bounding box center [408, 184] width 133 height 11
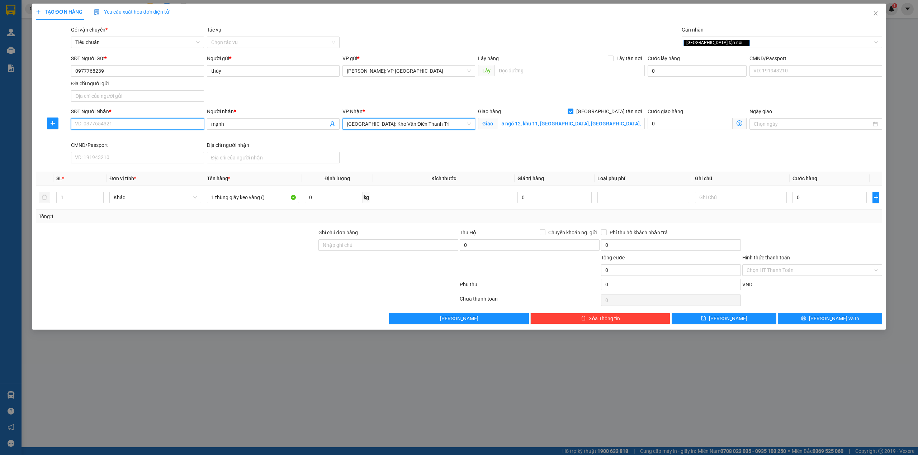
drag, startPoint x: 147, startPoint y: 127, endPoint x: 187, endPoint y: 118, distance: 41.5
click at [147, 126] on input "SĐT Người Nhận *" at bounding box center [137, 123] width 133 height 11
type input "0397728440"
drag, startPoint x: 270, startPoint y: 89, endPoint x: 283, endPoint y: 85, distance: 14.1
click at [272, 88] on div "SĐT Người Gửi * 0977768239 Người gửi * thùy VP gửi * Hồ Chí Minh: VP Quận Tân P…" at bounding box center [477, 79] width 814 height 50
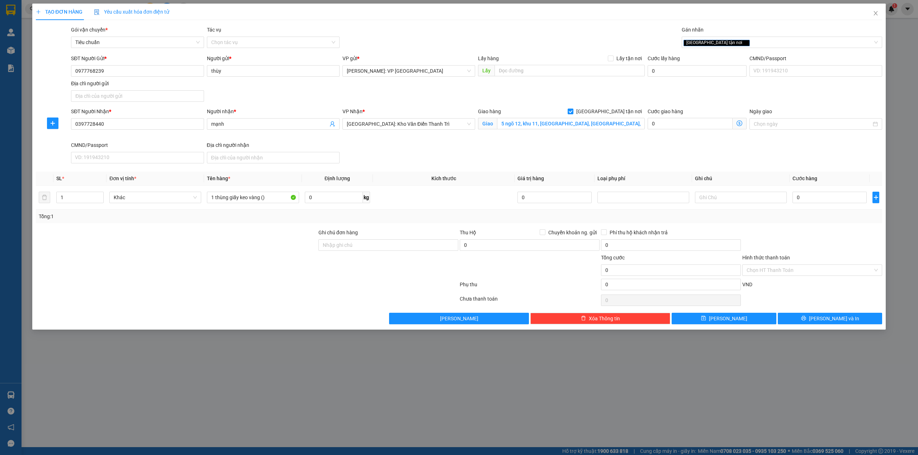
click at [426, 133] on div "VP Nhận * Hà Nội: Kho Văn Điển Thanh Trì" at bounding box center [408, 120] width 133 height 25
drag, startPoint x: 422, startPoint y: 141, endPoint x: 418, endPoint y: 143, distance: 5.3
click at [422, 141] on div "VP Nhận * Hà Nội: Kho Văn Điển Thanh Trì" at bounding box center [408, 125] width 135 height 34
click at [213, 123] on input "mạnh" at bounding box center [269, 124] width 117 height 8
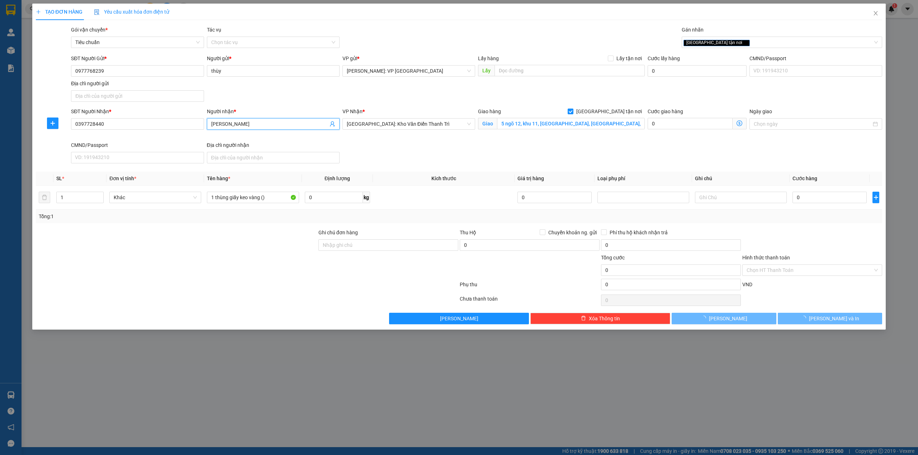
type input "phạm thị mạnh"
click at [281, 91] on div "SĐT Người Gửi * 0977768239 Người gửi * thùy VP gửi * Hồ Chí Minh: VP Quận Tân P…" at bounding box center [477, 79] width 814 height 50
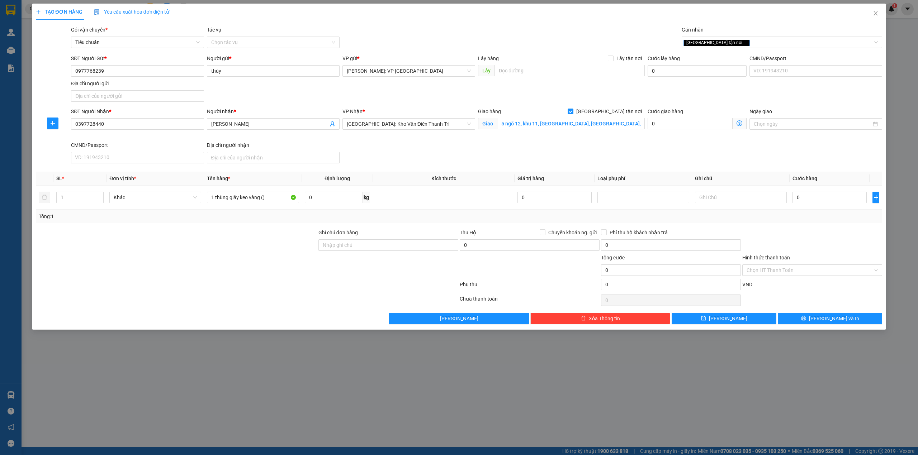
click at [375, 146] on div "SĐT Người Nhận * 0397728440 Người nhận * phạm thị mạnh VP Nhận * Hà Nội: Kho Vă…" at bounding box center [477, 137] width 814 height 59
click at [570, 155] on div "SĐT Người Nhận * 0397728440 Người nhận * phạm thị mạnh VP Nhận * Hà Nội: Kho Vă…" at bounding box center [477, 137] width 814 height 59
click at [827, 166] on div "SĐT Người Nhận * 0397728440 Người nhận * phạm thị mạnh VP Nhận * Hà Nội: Kho Vă…" at bounding box center [477, 137] width 814 height 59
click at [777, 162] on div "SĐT Người Nhận * 0397728440 Người nhận * phạm thị mạnh VP Nhận * Hà Nội: Kho Vă…" at bounding box center [477, 137] width 814 height 59
click at [387, 171] on div "Transit Pickup Surcharge Ids Transit Deliver Surcharge Ids Transit Deliver Surc…" at bounding box center [459, 175] width 846 height 299
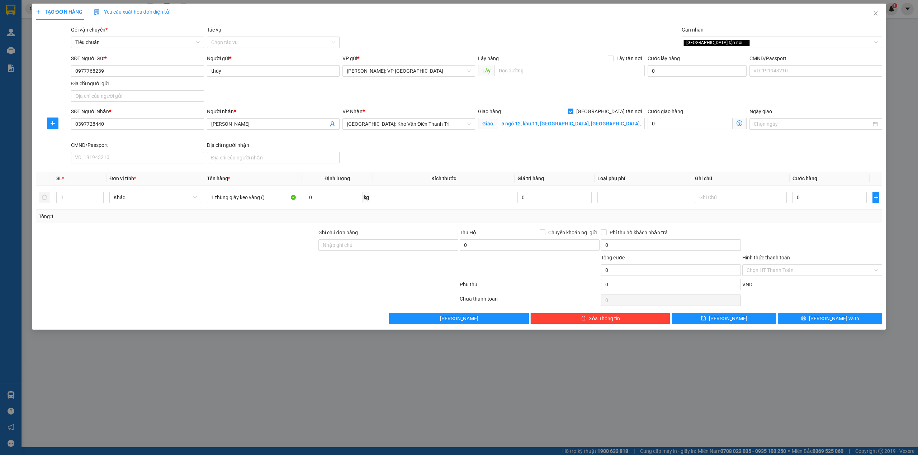
click at [283, 224] on div "Transit Pickup Surcharge Ids Transit Deliver Surcharge Ids Transit Deliver Surc…" at bounding box center [459, 175] width 846 height 299
click at [275, 229] on div "Transit Pickup Surcharge Ids Transit Deliver Surcharge Ids Transit Deliver Surc…" at bounding box center [459, 175] width 846 height 299
click at [831, 199] on input "0" at bounding box center [829, 197] width 74 height 11
type input "2"
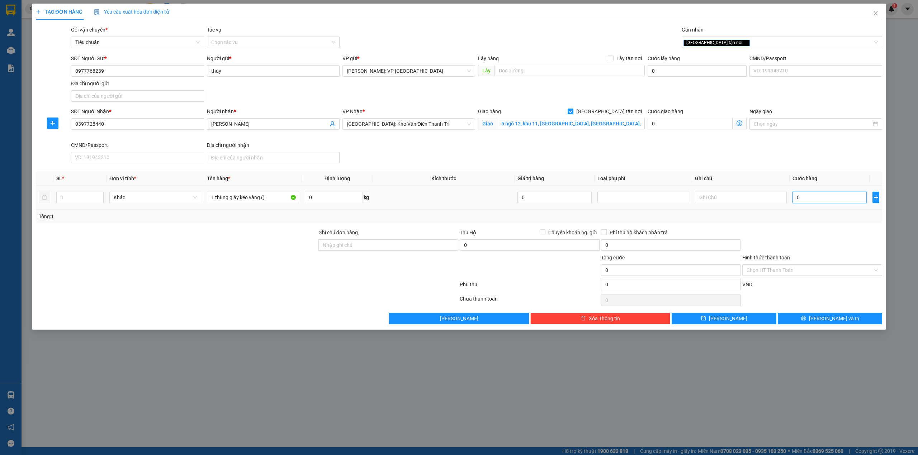
type input "2"
type input "23"
type input "230"
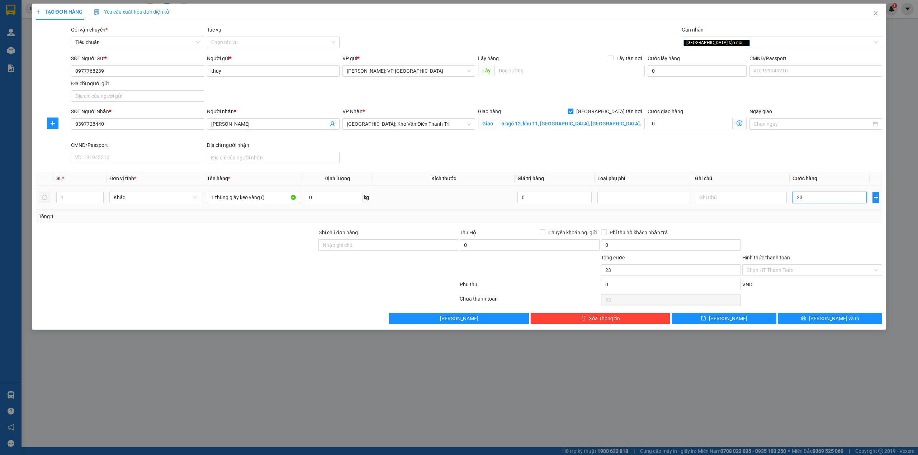
type input "230"
type input "2.300"
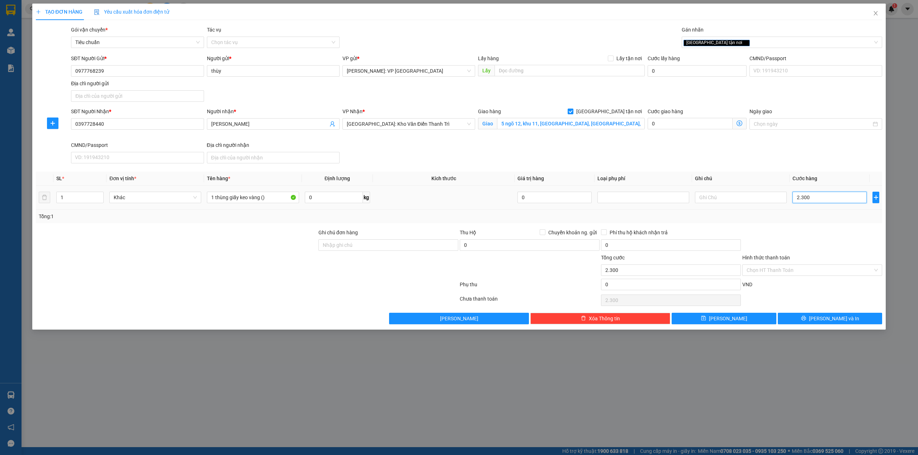
type input "23.000"
type input "230.000"
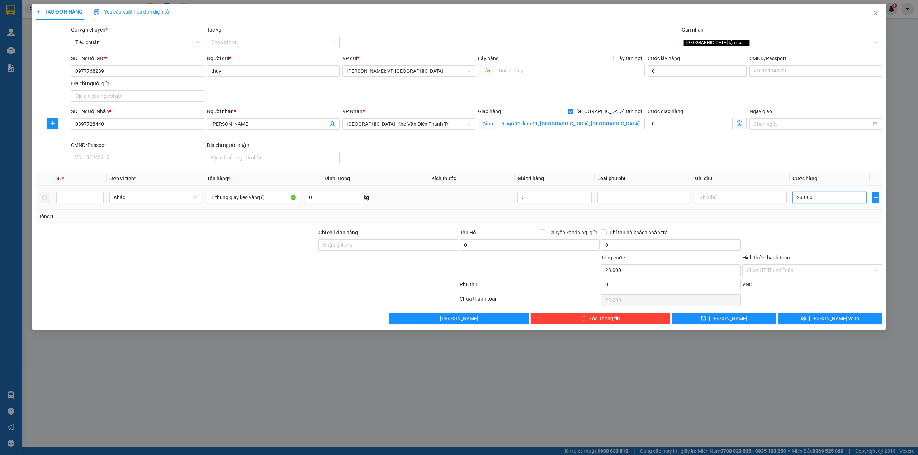
type input "230.000"
type input "2.300.000"
type input "230.000"
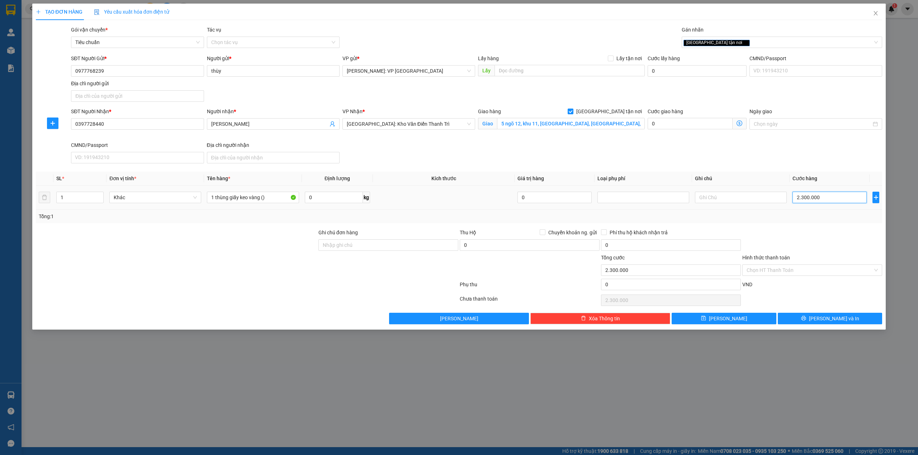
type input "230.000"
drag, startPoint x: 615, startPoint y: 153, endPoint x: 605, endPoint y: 154, distance: 10.1
click at [613, 153] on div "SĐT Người Nhận * 0397728440 Người nhận * phạm thị mạnh VP Nhận * Hà Nội: Kho Vă…" at bounding box center [477, 137] width 814 height 59
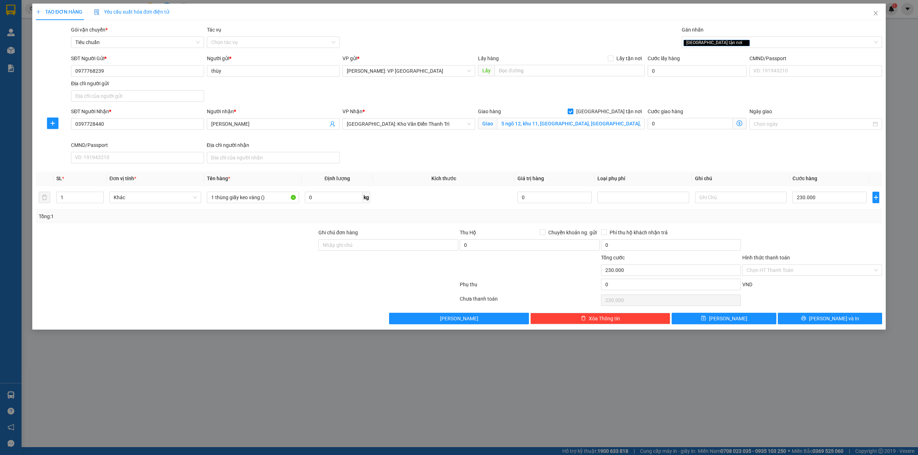
click at [418, 159] on div "SĐT Người Nhận * 0397728440 Người nhận * phạm thị mạnh VP Nhận * Hà Nội: Kho Vă…" at bounding box center [477, 137] width 814 height 59
click at [200, 244] on div at bounding box center [176, 241] width 282 height 25
click at [263, 198] on input "1 thùng giấy keo vàng ()" at bounding box center [253, 197] width 92 height 11
type input "1 thùng giấy keo vàng (mít sấy đồ khô)"
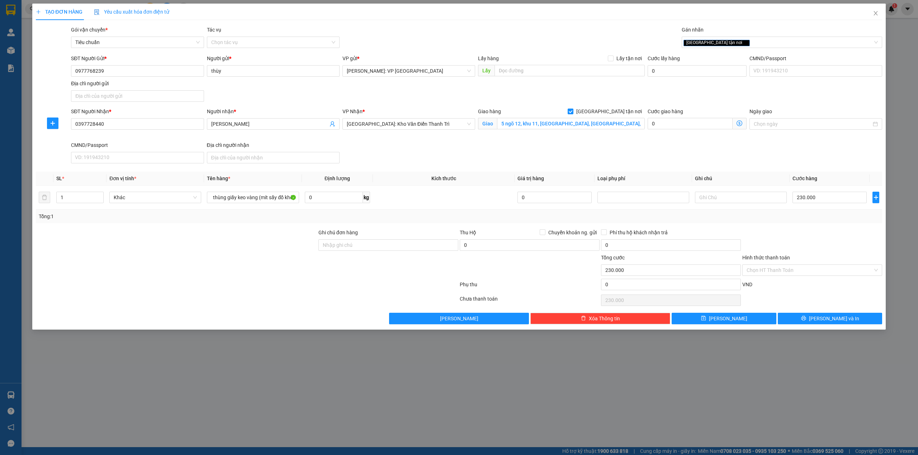
scroll to position [0, 0]
click at [281, 241] on div at bounding box center [176, 241] width 282 height 25
click at [320, 244] on input "Ghi chú đơn hàng" at bounding box center [388, 244] width 140 height 11
type input "không đè nặng lên hàng"
click at [158, 268] on div at bounding box center [176, 266] width 282 height 25
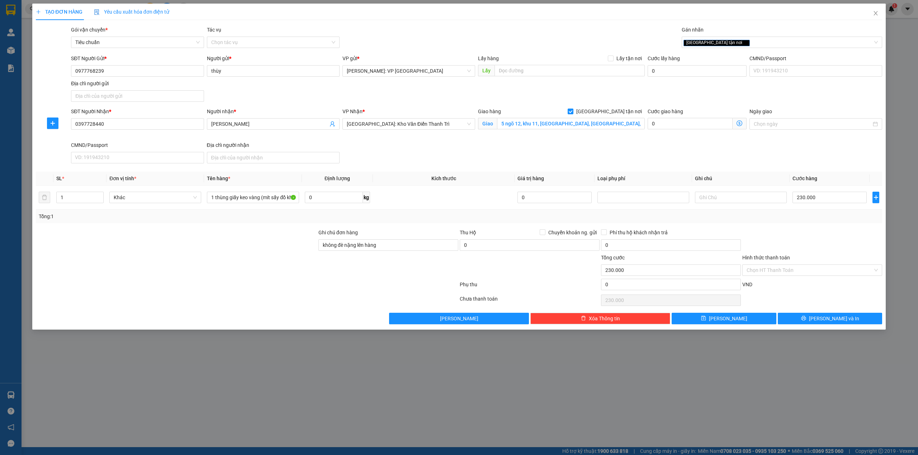
click at [779, 233] on div at bounding box center [811, 241] width 141 height 25
click at [789, 271] on input "Hình thức thanh toán" at bounding box center [809, 270] width 126 height 11
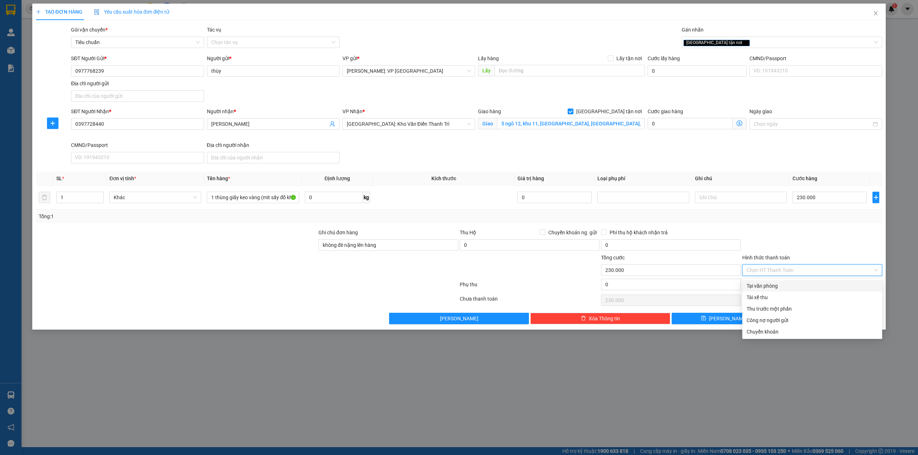
drag, startPoint x: 776, startPoint y: 286, endPoint x: 803, endPoint y: 250, distance: 44.9
click at [776, 284] on div "Tại văn phòng" at bounding box center [811, 286] width 131 height 8
type input "0"
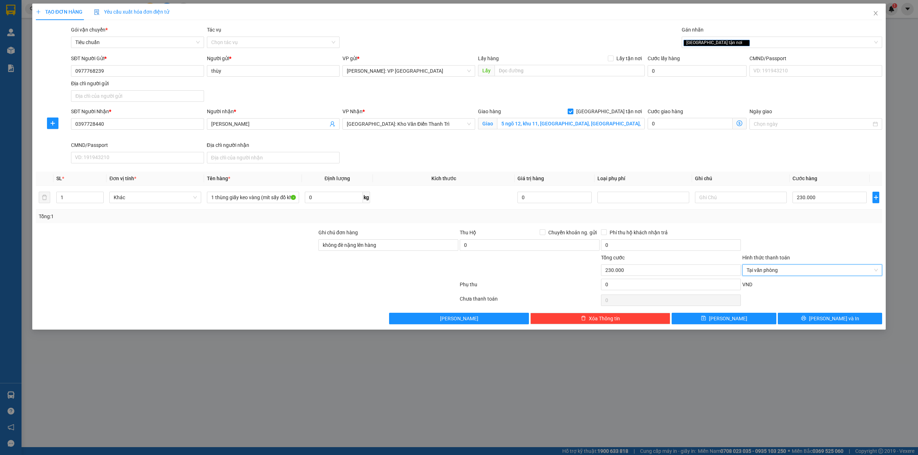
click at [806, 238] on div at bounding box center [811, 241] width 141 height 25
click at [816, 317] on button "[PERSON_NAME] và In" at bounding box center [829, 318] width 105 height 11
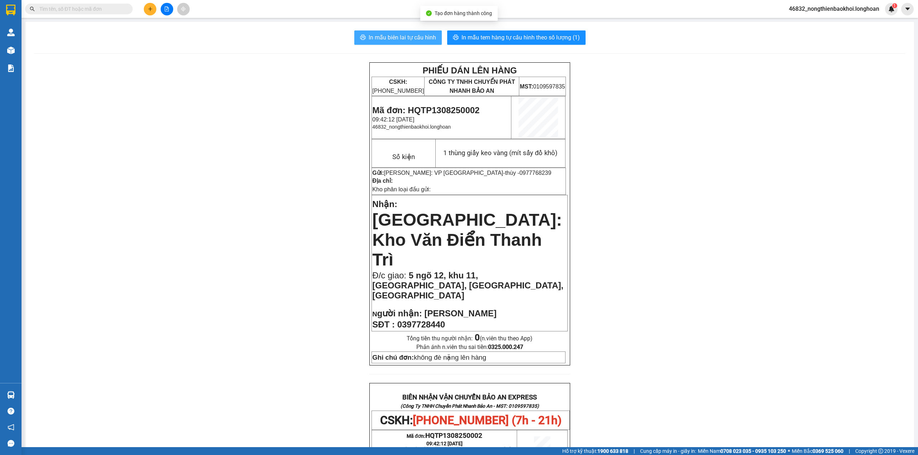
click at [413, 41] on span "In mẫu biên lai tự cấu hình" at bounding box center [401, 37] width 67 height 9
click at [263, 214] on div "PHIẾU DÁN LÊN HÀNG CSKH: 1900.06.88.33 CÔNG TY TNHH CHUYỂN PHÁT NHANH BẢO AN MS…" at bounding box center [469, 416] width 871 height 709
click at [278, 195] on div "PHIẾU DÁN LÊN HÀNG CSKH: 1900.06.88.33 CÔNG TY TNHH CHUYỂN PHÁT NHANH BẢO AN MS…" at bounding box center [469, 416] width 871 height 709
click at [288, 188] on div "PHIẾU DÁN LÊN HÀNG CSKH: 1900.06.88.33 CÔNG TY TNHH CHUYỂN PHÁT NHANH BẢO AN MS…" at bounding box center [469, 416] width 871 height 709
drag, startPoint x: 398, startPoint y: 283, endPoint x: 457, endPoint y: 283, distance: 59.5
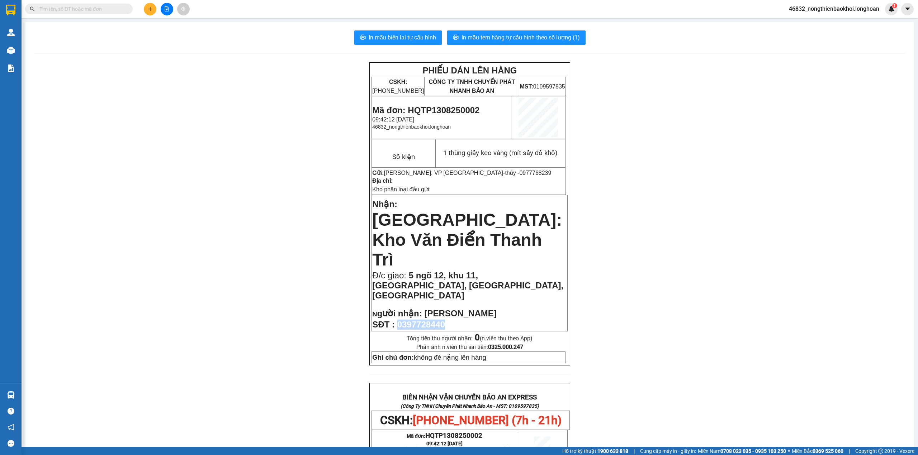
click at [457, 320] on p "SĐT : 0397728440" at bounding box center [469, 325] width 195 height 10
click at [423, 320] on span "0397728440" at bounding box center [421, 325] width 48 height 10
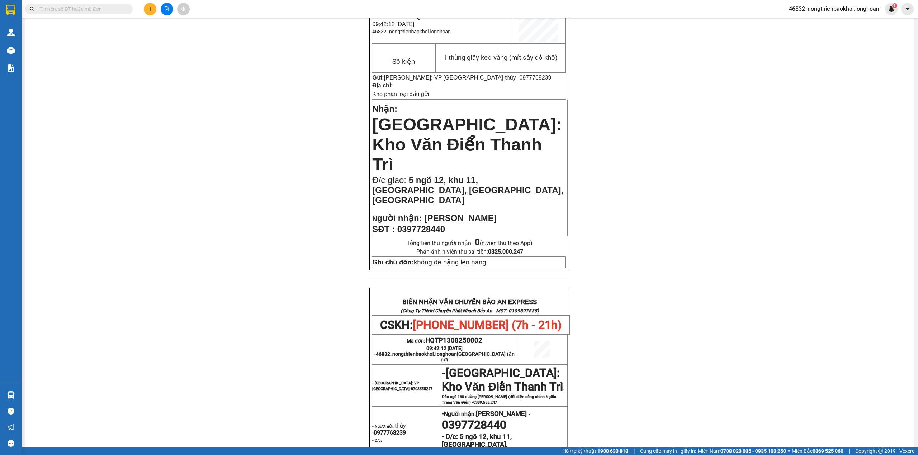
scroll to position [143, 0]
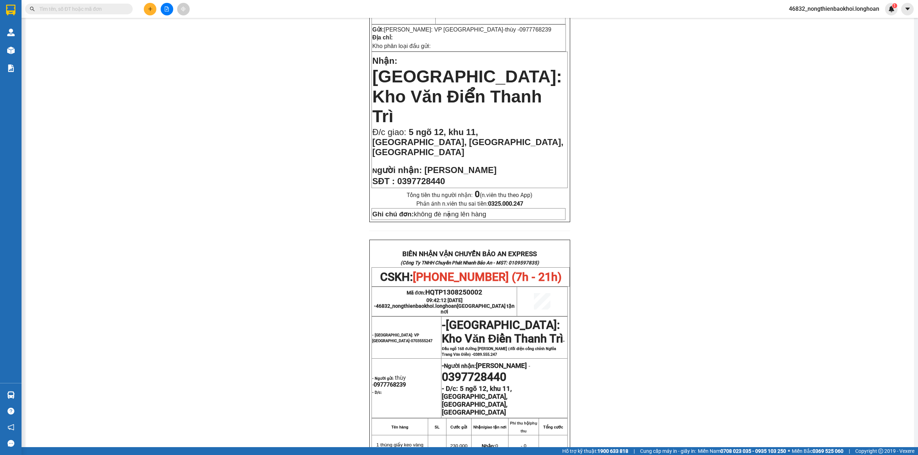
click at [233, 284] on div "PHIẾU DÁN LÊN HÀNG CSKH: 1900.06.88.33 CÔNG TY TNHH CHUYỂN PHÁT NHANH BẢO AN MS…" at bounding box center [469, 273] width 871 height 709
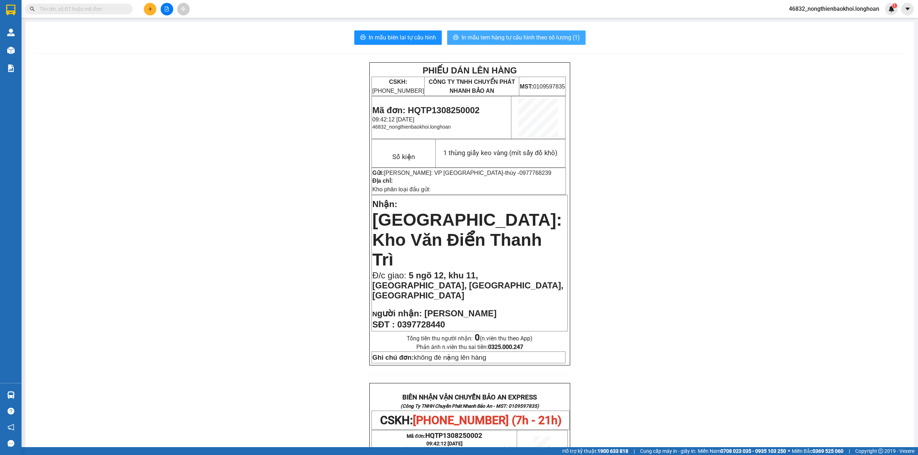
click at [465, 40] on span "In mẫu tem hàng tự cấu hình theo số lượng (1)" at bounding box center [520, 37] width 118 height 9
click at [629, 275] on div "PHIẾU DÁN LÊN HÀNG CSKH: 1900.06.88.33 CÔNG TY TNHH CHUYỂN PHÁT NHANH BẢO AN MS…" at bounding box center [469, 416] width 871 height 709
click at [108, 10] on input "text" at bounding box center [81, 9] width 85 height 8
paste input "0369769097"
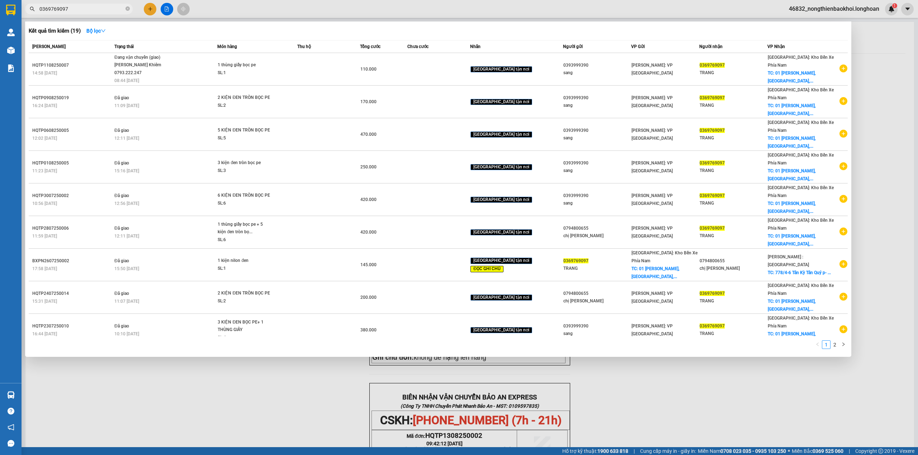
type input "0369769097"
